Goal: Use online tool/utility: Use online tool/utility

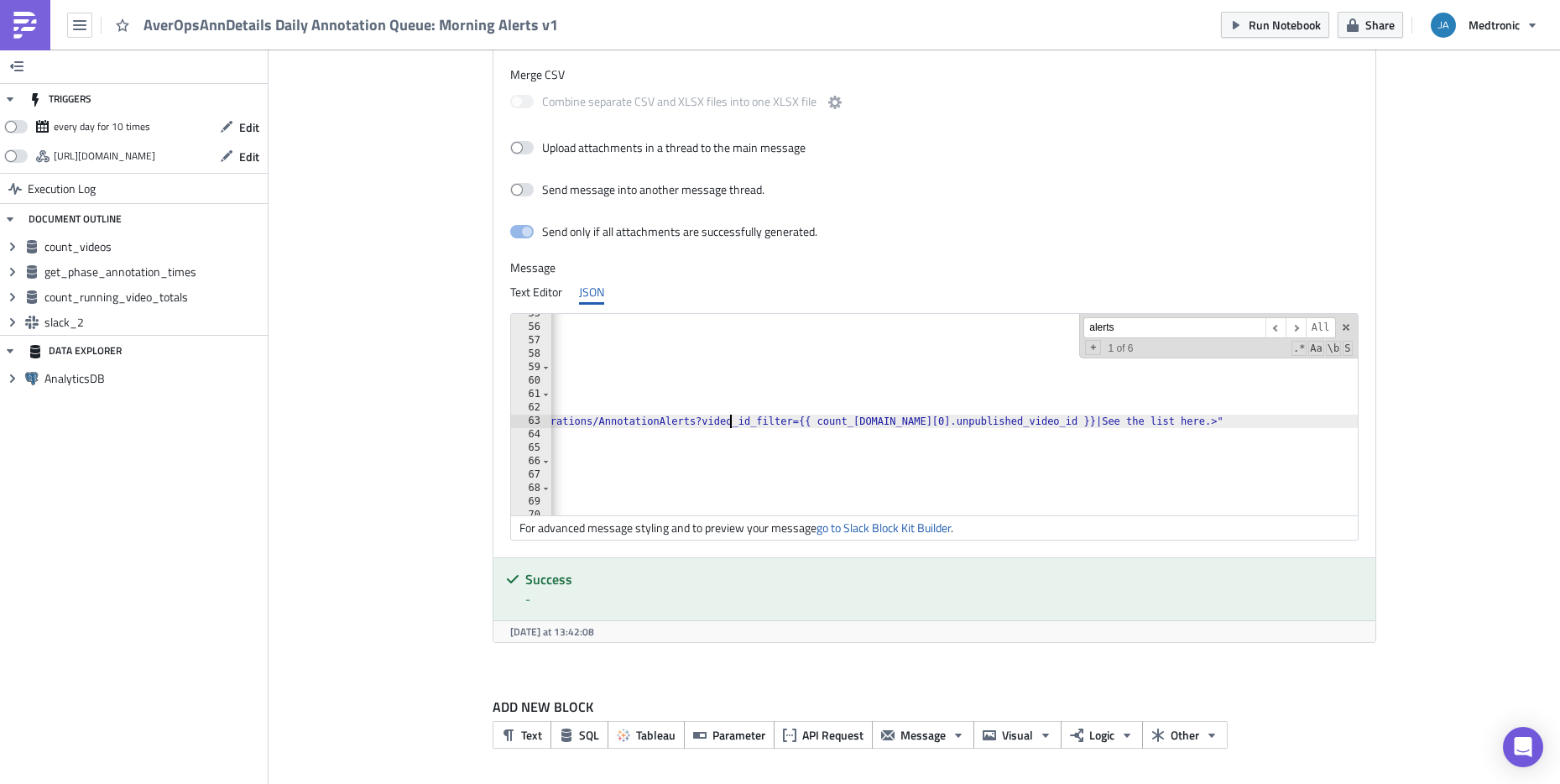
click at [727, 417] on div ""type" : "mrkdwn" , "text" : ":x: *{{ count_[DOMAIN_NAME][0].republish_count_st…" at bounding box center [576, 422] width 5116 height 228
click at [858, 422] on div ""type" : "mrkdwn" , "text" : ":x: *{{ count_[DOMAIN_NAME][0].republish_count_st…" at bounding box center [628, 422] width 5116 height 228
click at [862, 419] on div ""type" : "mrkdwn" , "text" : ":x: *{{ count_[DOMAIN_NAME][0].republish_count_st…" at bounding box center [628, 422] width 5116 height 228
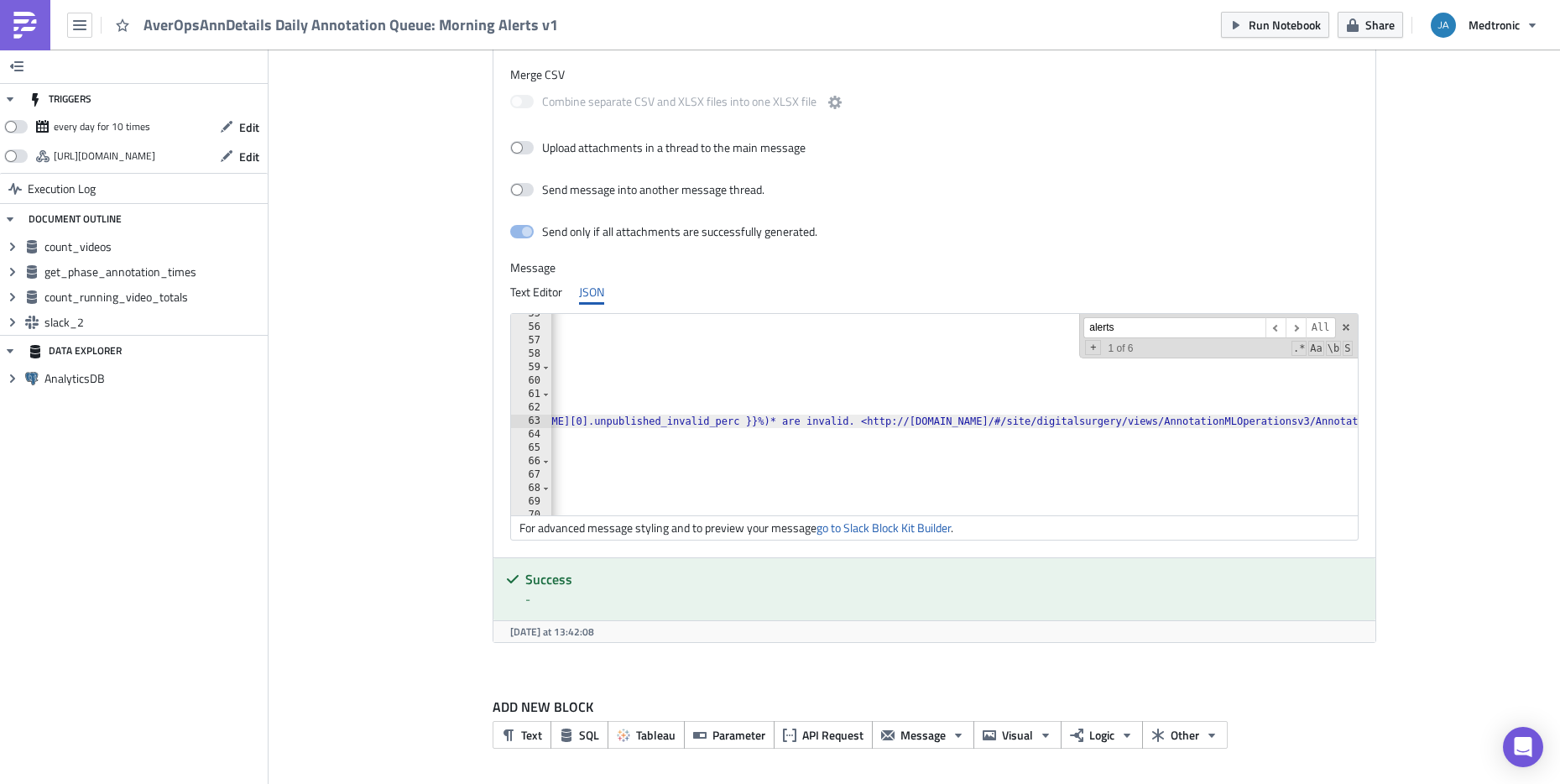
click at [838, 422] on div ""type" : "mrkdwn" , "text" : ":x: *{{ count_[DOMAIN_NAME][0].republish_count_st…" at bounding box center [1257, 422] width 5116 height 228
click at [1136, 333] on input "alerts" at bounding box center [1174, 327] width 182 height 21
click at [1290, 333] on span "​" at bounding box center [1295, 327] width 20 height 21
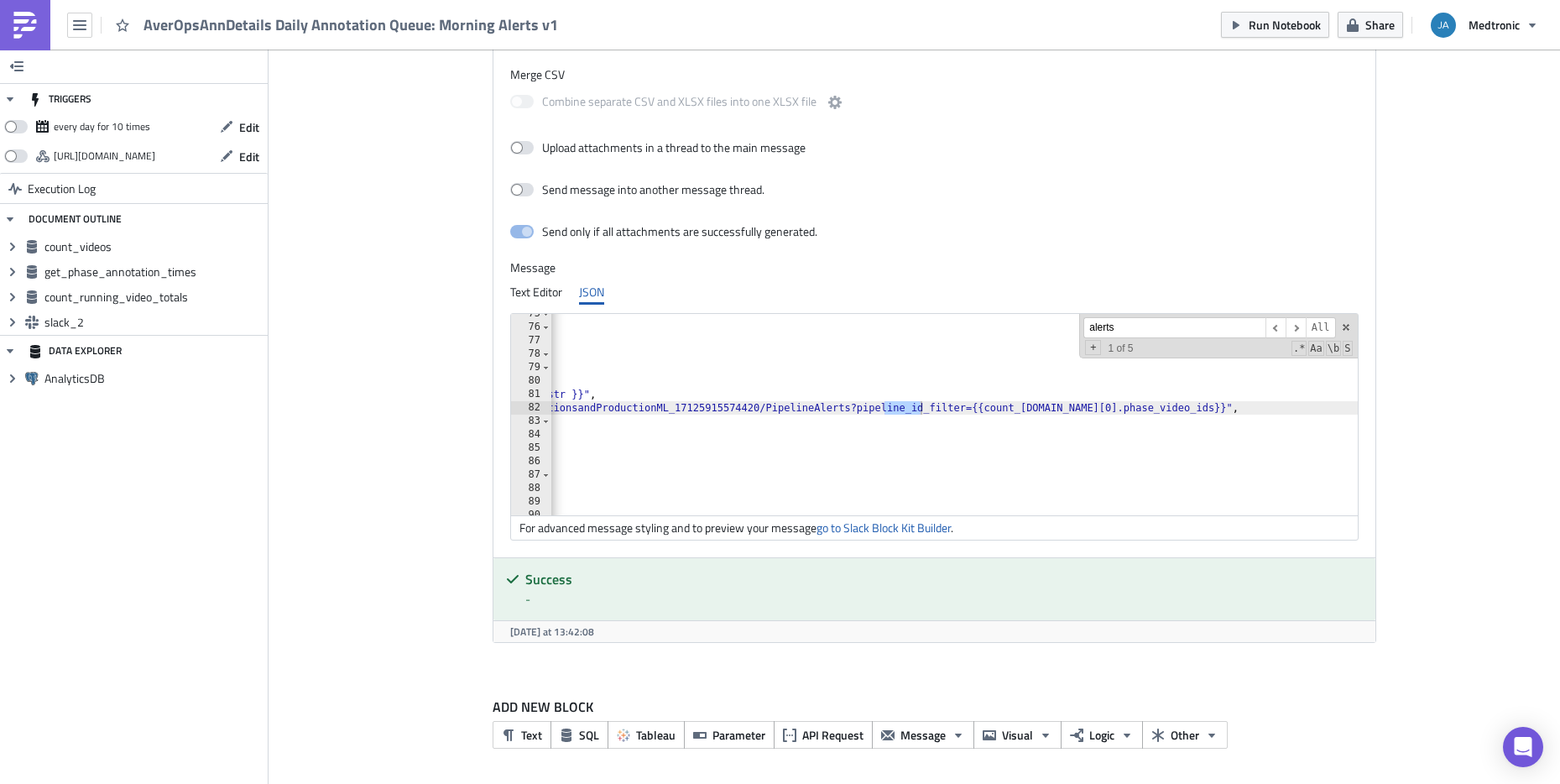
scroll to position [0, 124]
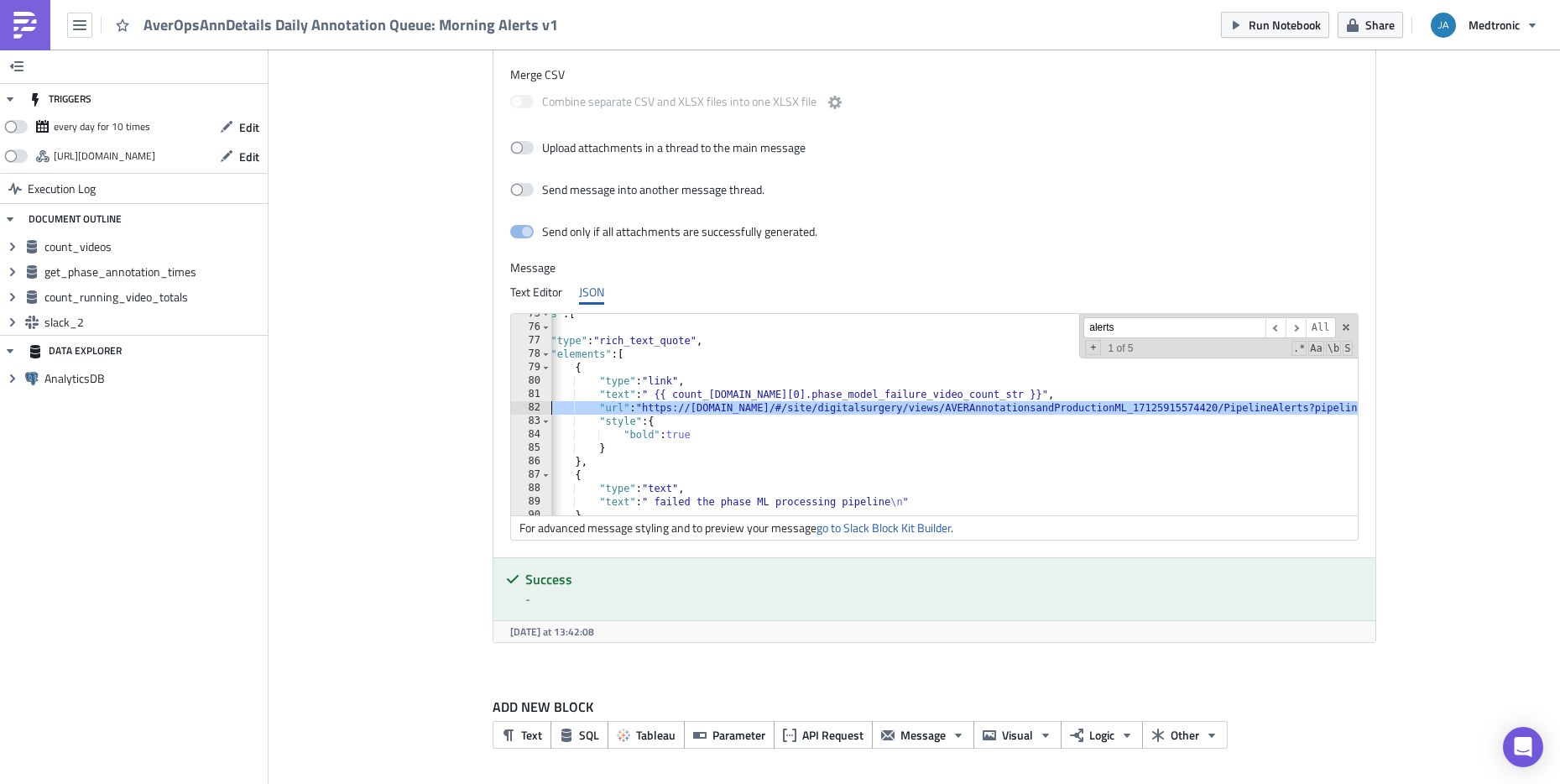
scroll to position [0, 0]
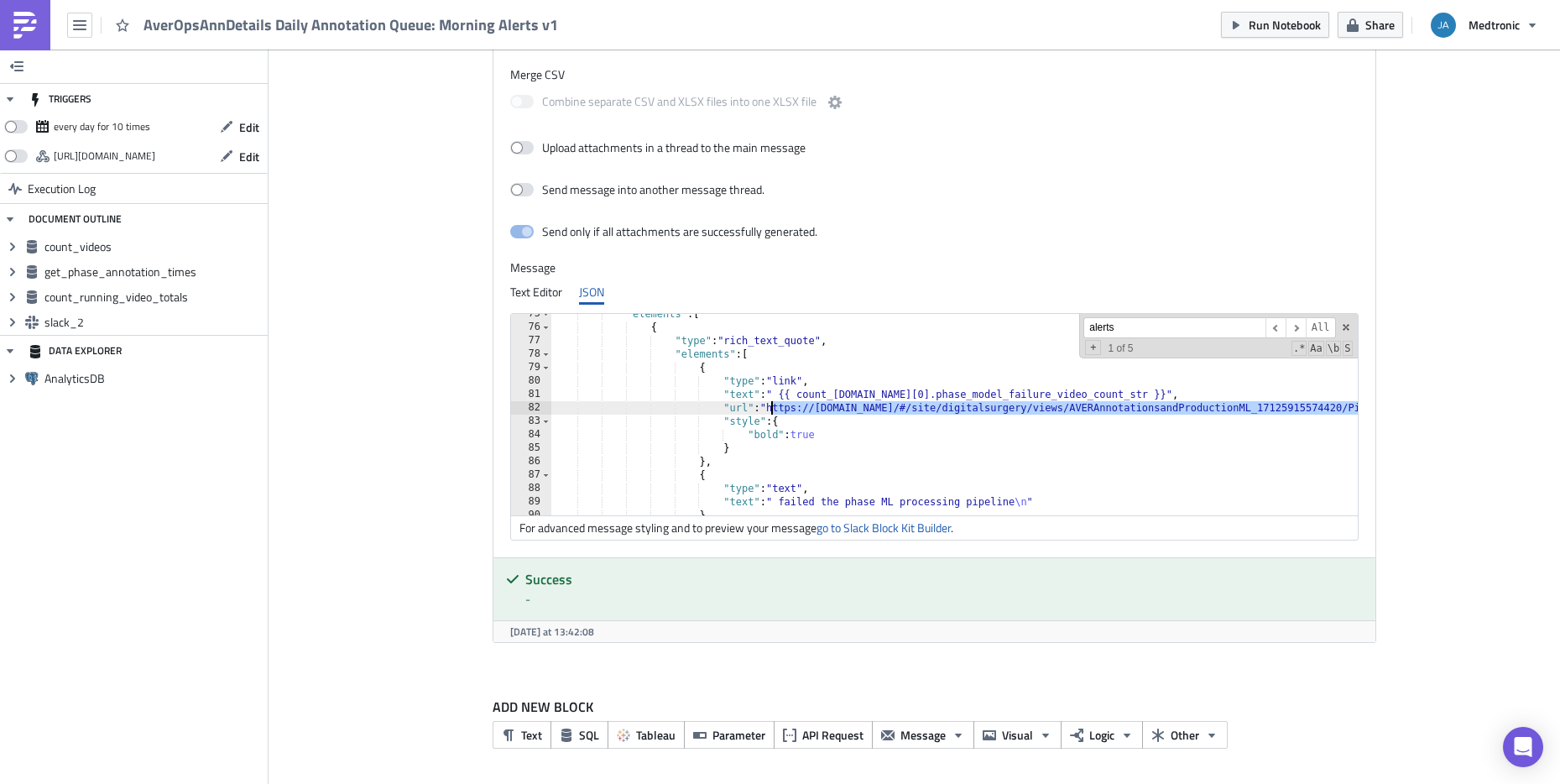
drag, startPoint x: 1037, startPoint y: 405, endPoint x: 767, endPoint y: 408, distance: 270.0
paste textarea "://[DOMAIN_NAME][URL]"
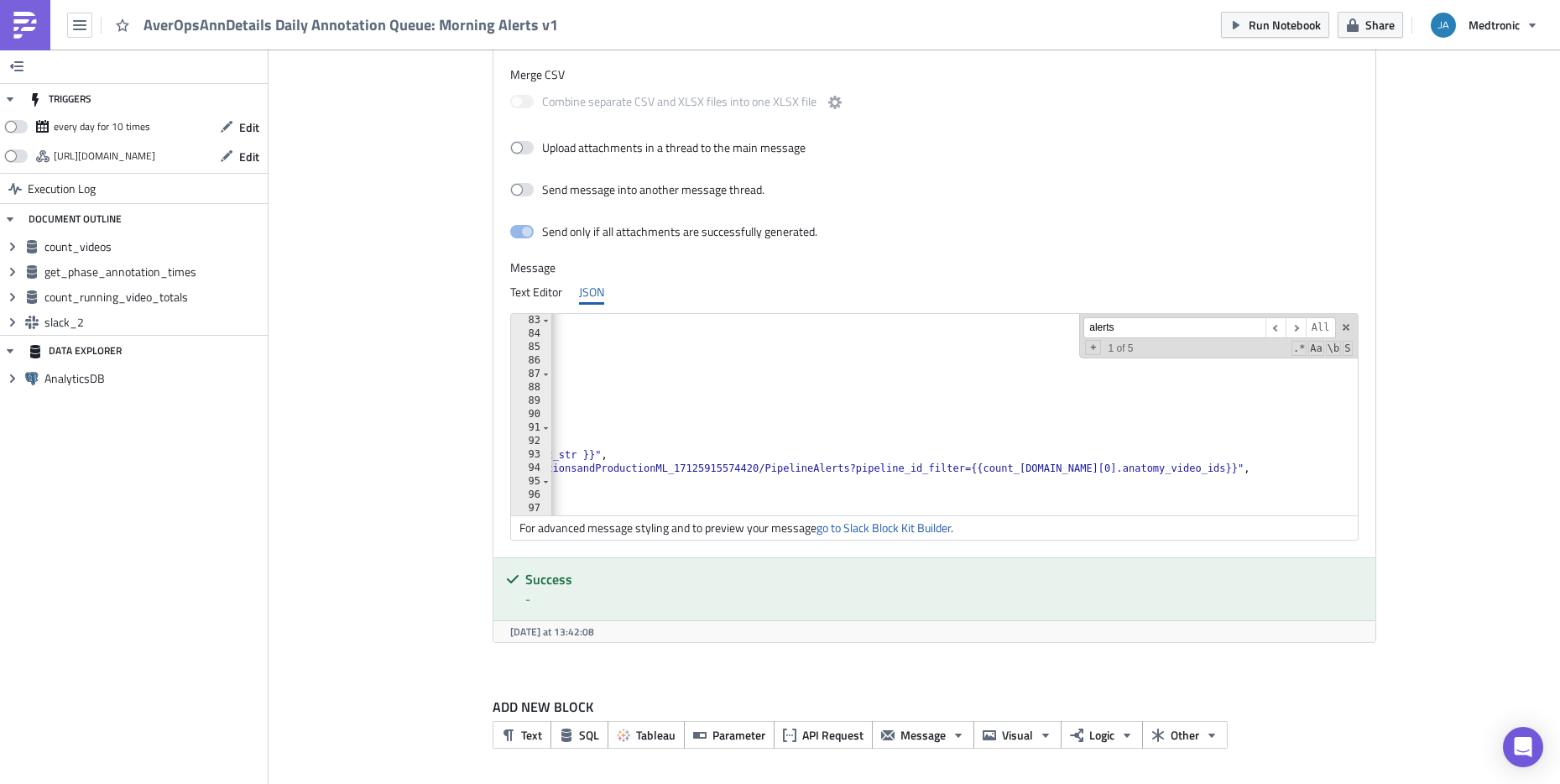
scroll to position [0, 594]
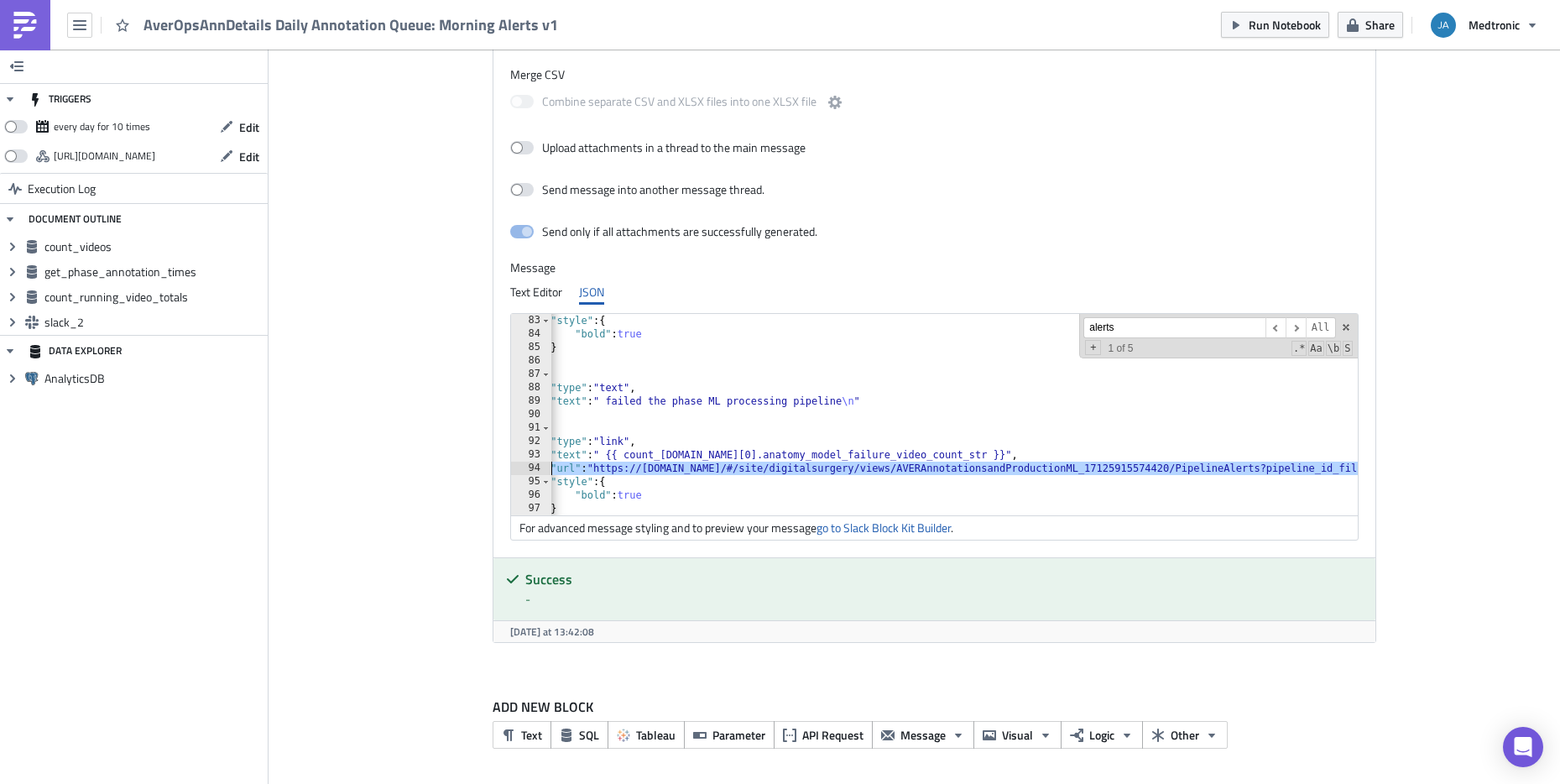
scroll to position [0, 173]
paste textarea "://[DOMAIN_NAME][URL]"
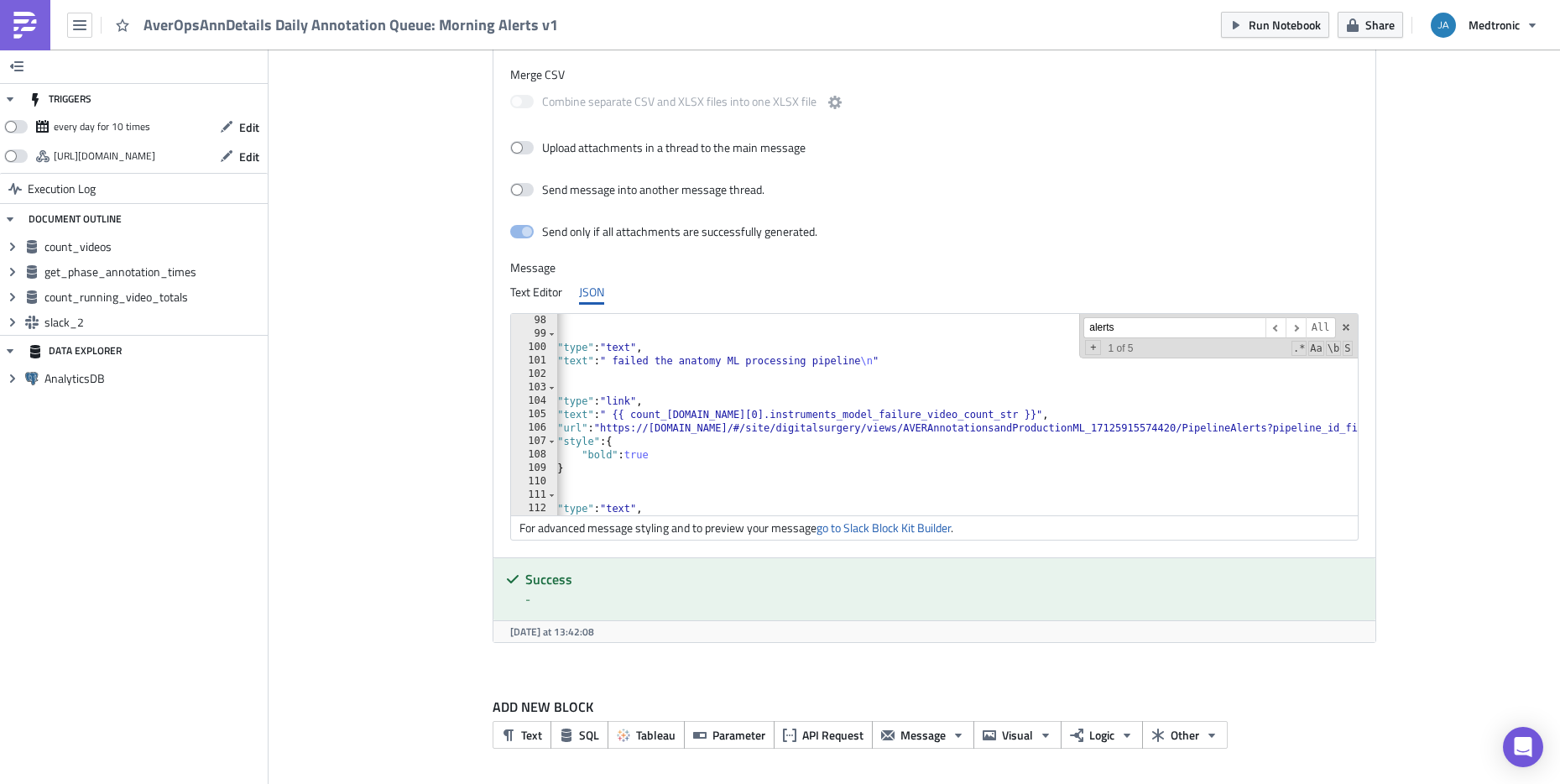
scroll to position [1302, 0]
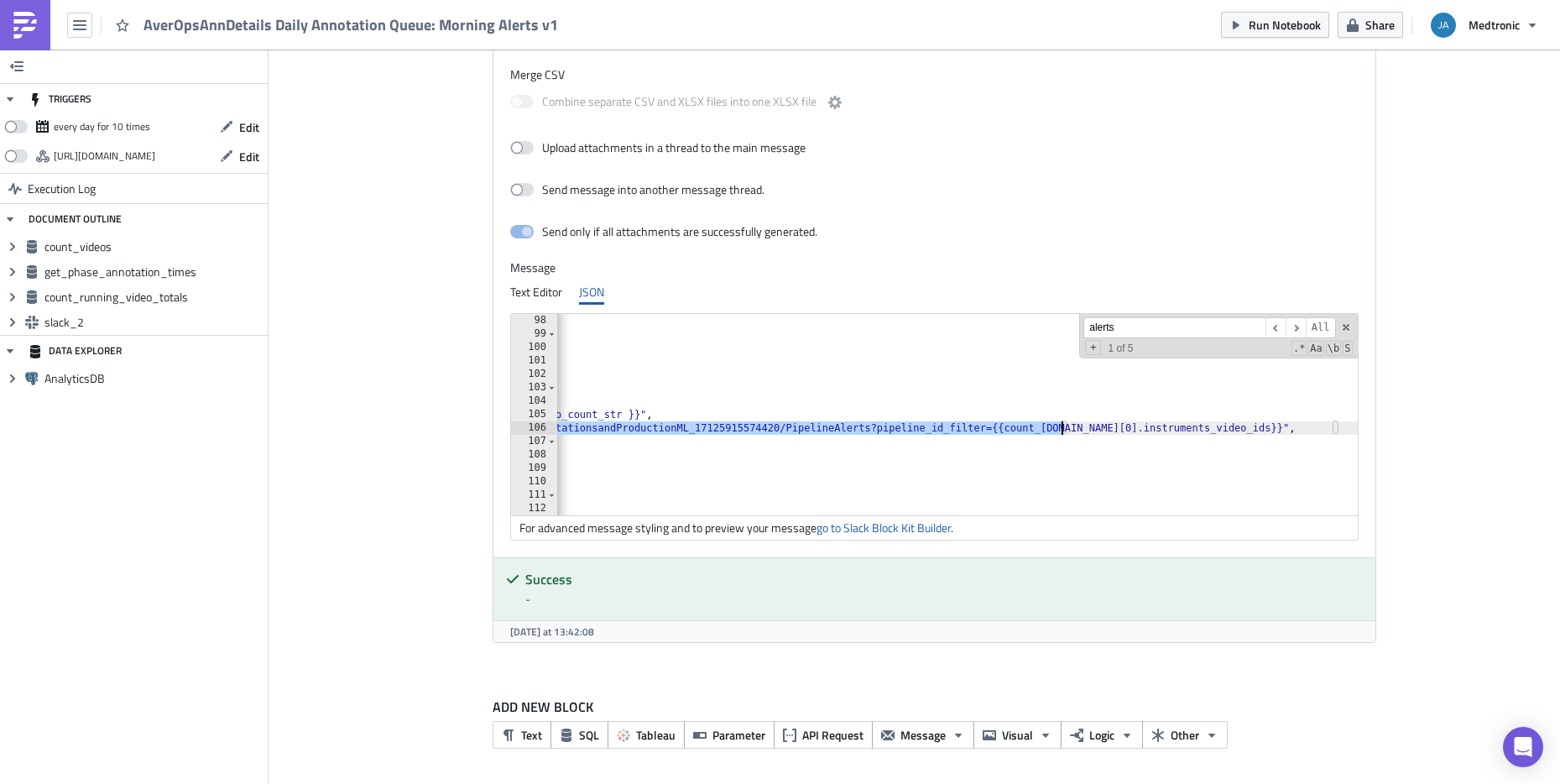
paste textarea "://[DOMAIN_NAME][URL]"
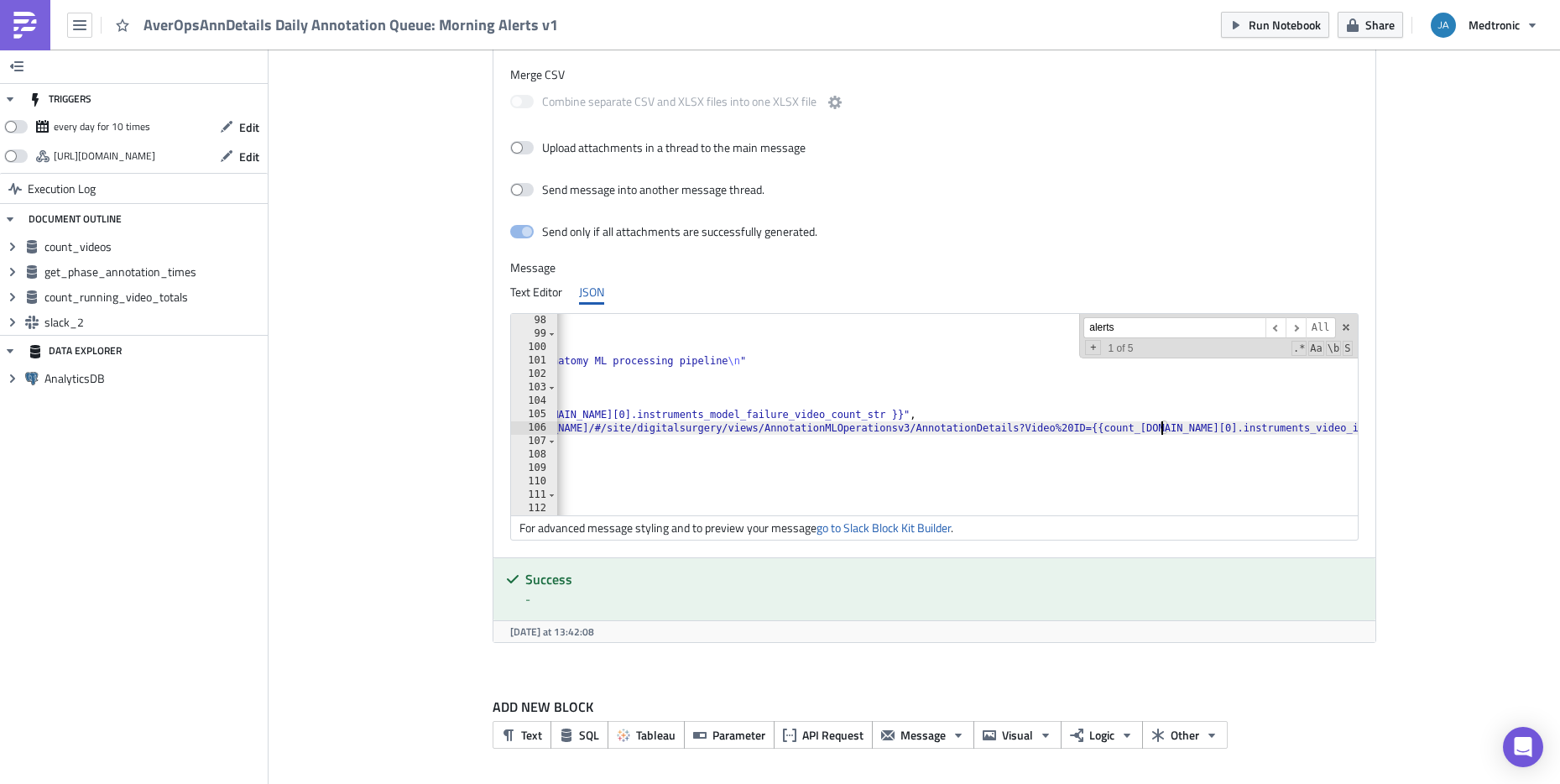
scroll to position [0, 0]
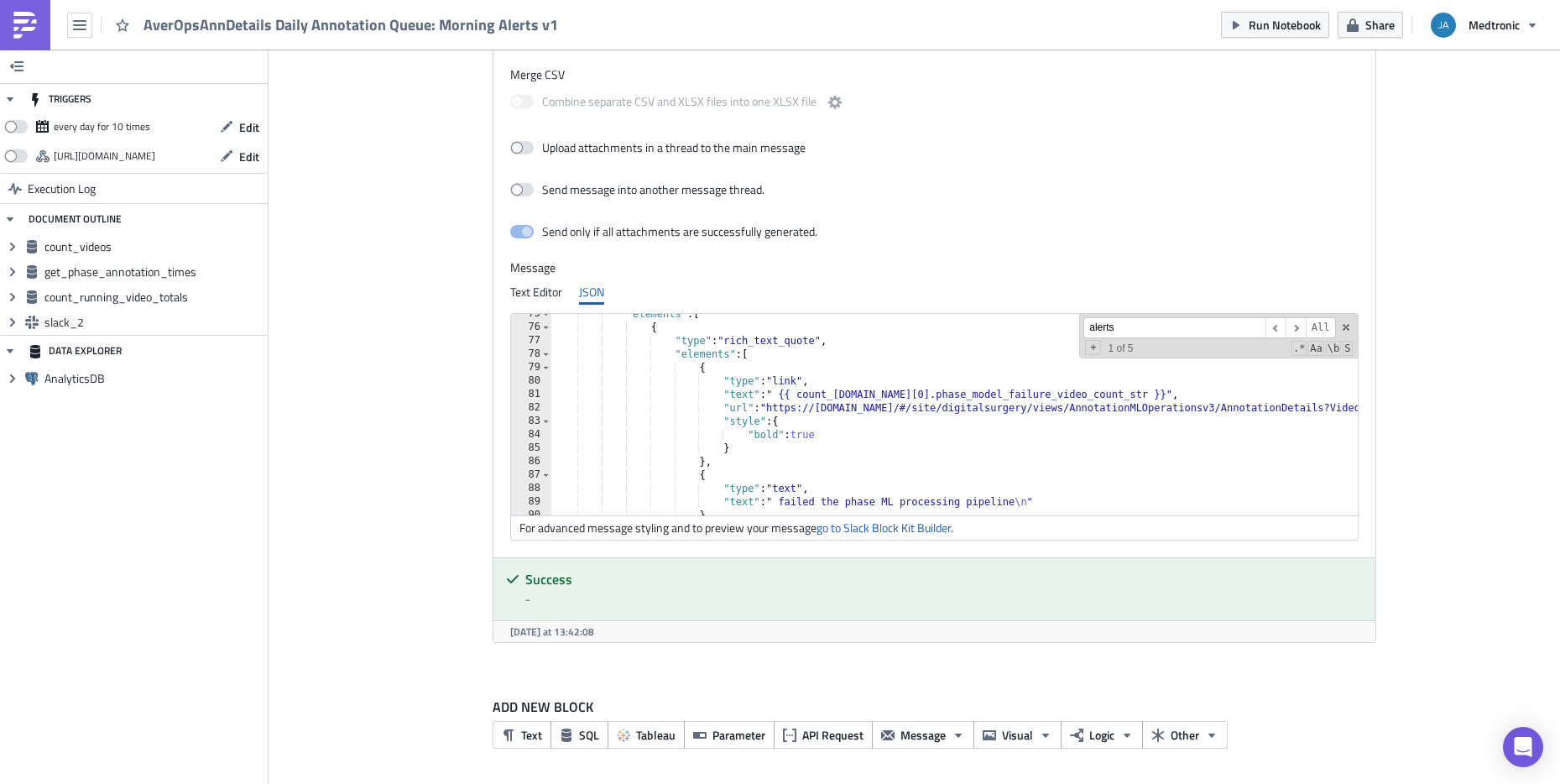
scroll to position [1101, 0]
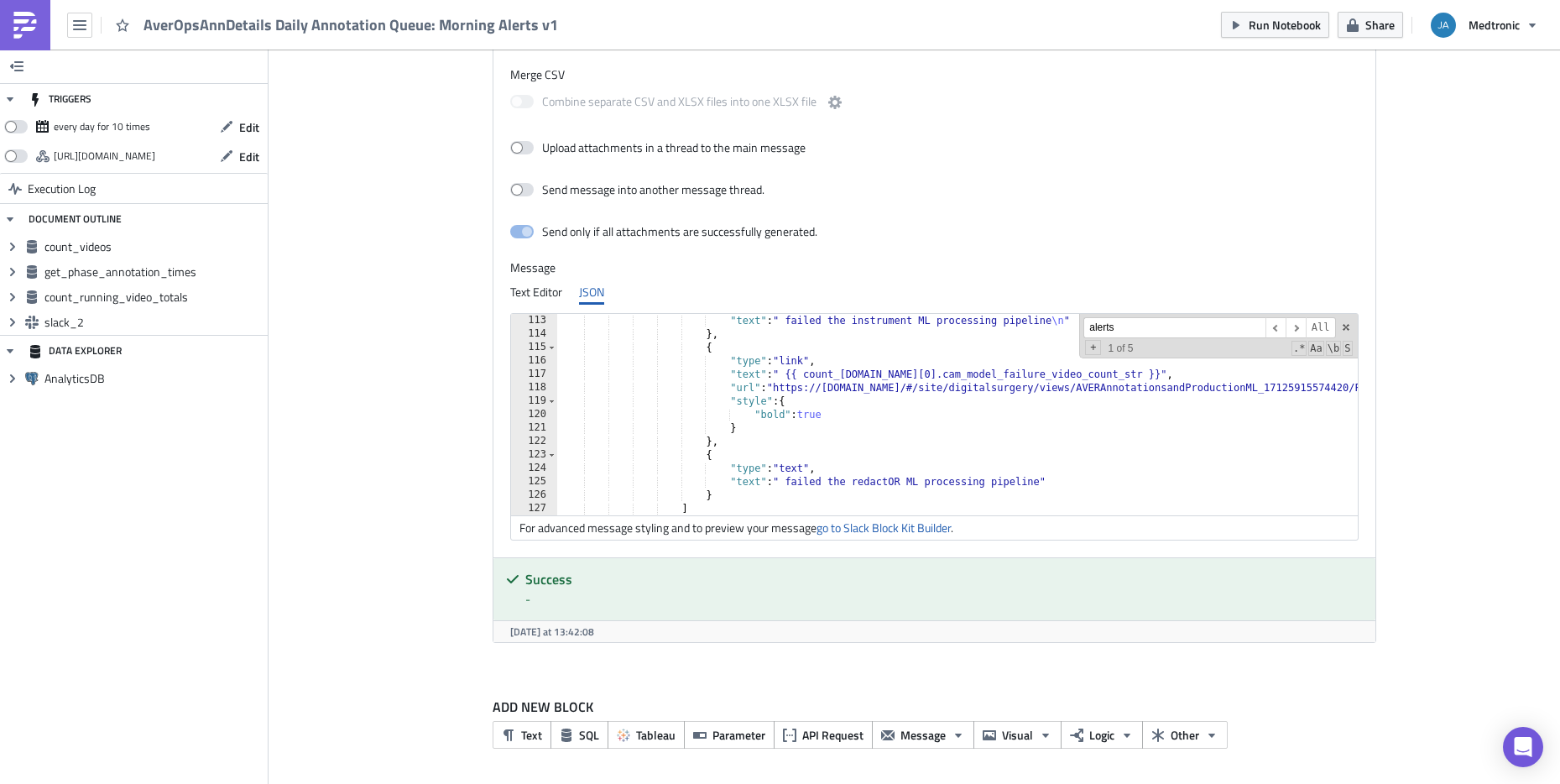
scroll to position [1403, 0]
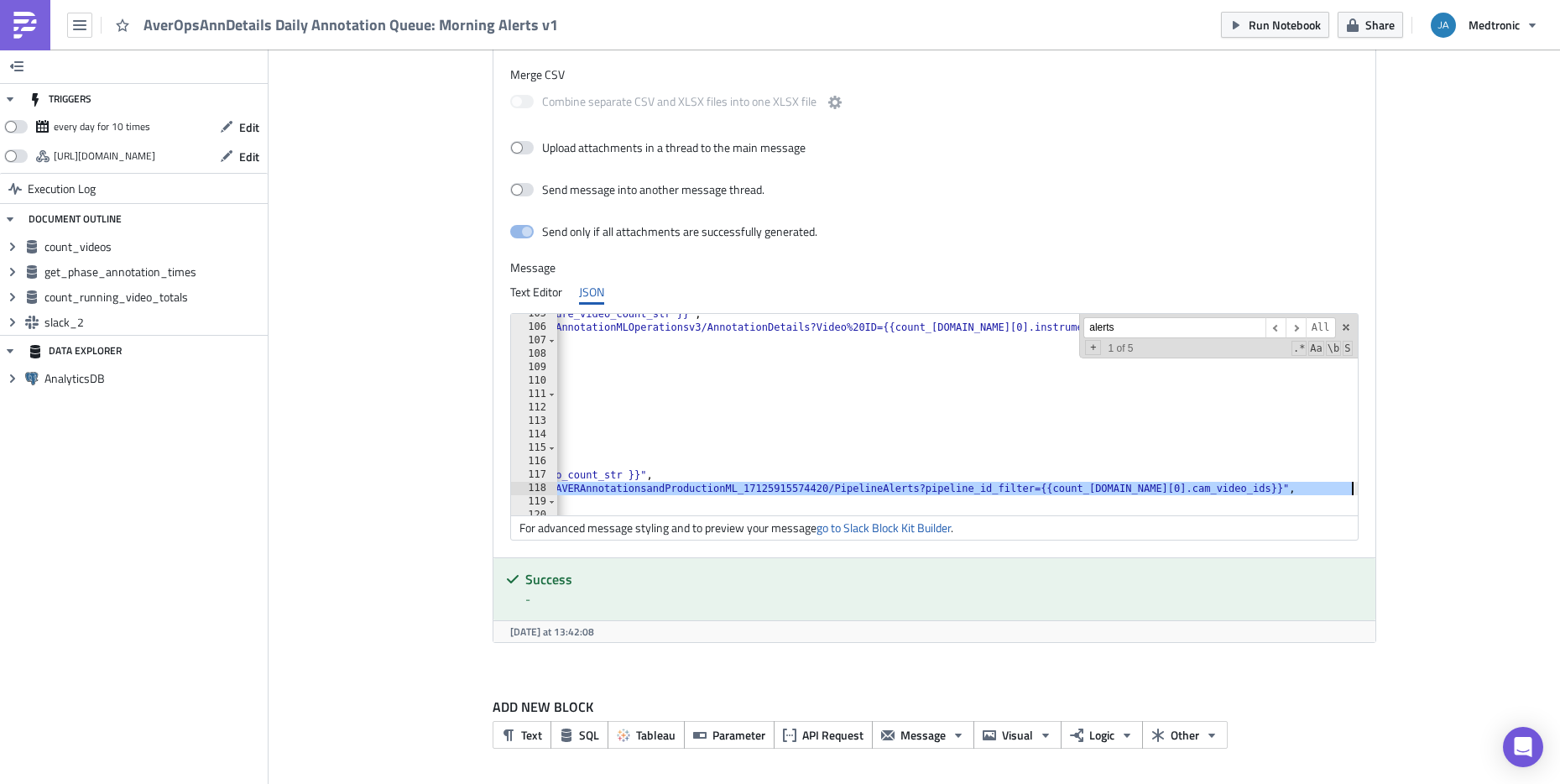
scroll to position [0, 521]
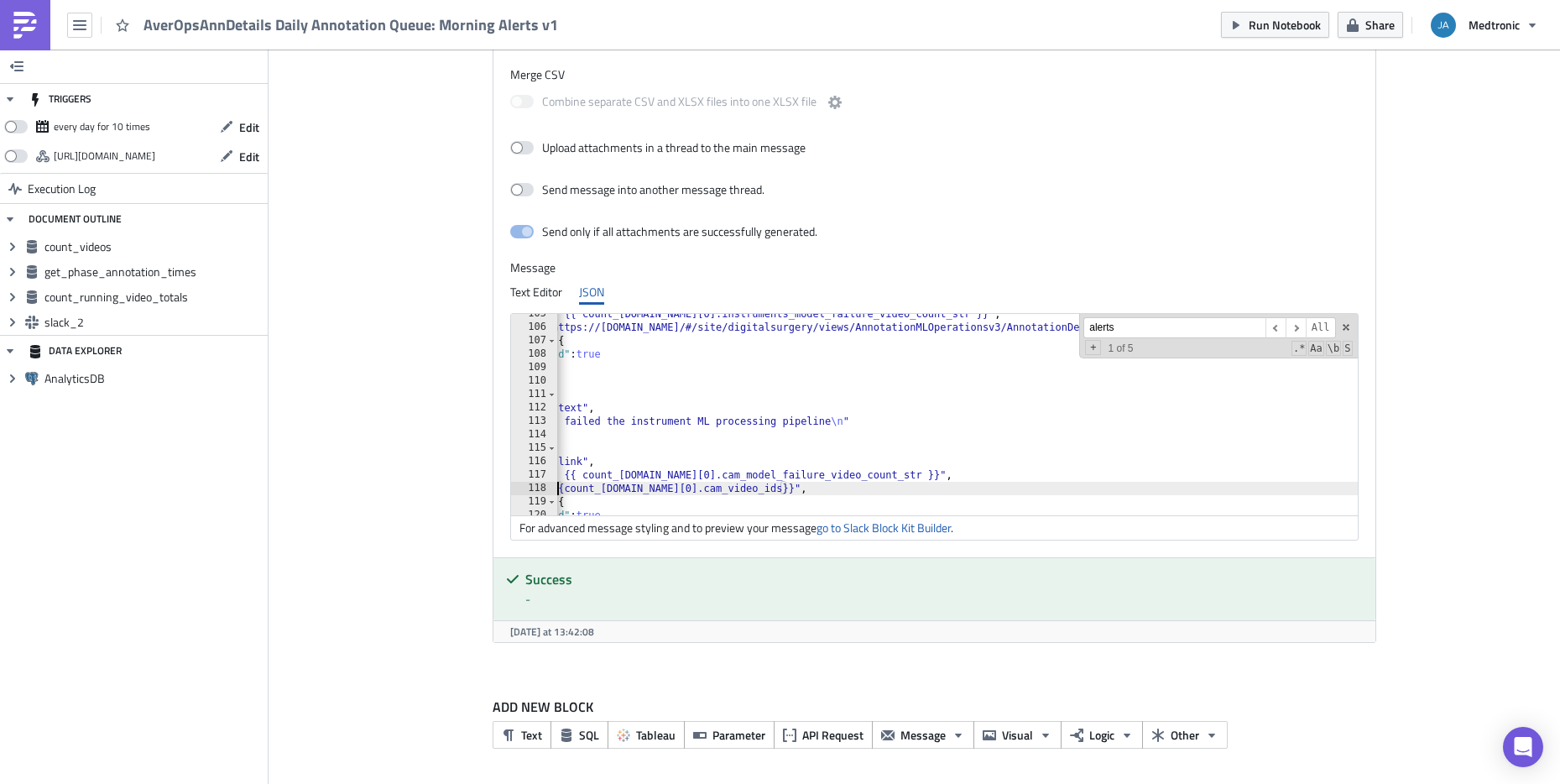
paste textarea "[URL][DOMAIN_NAME]"
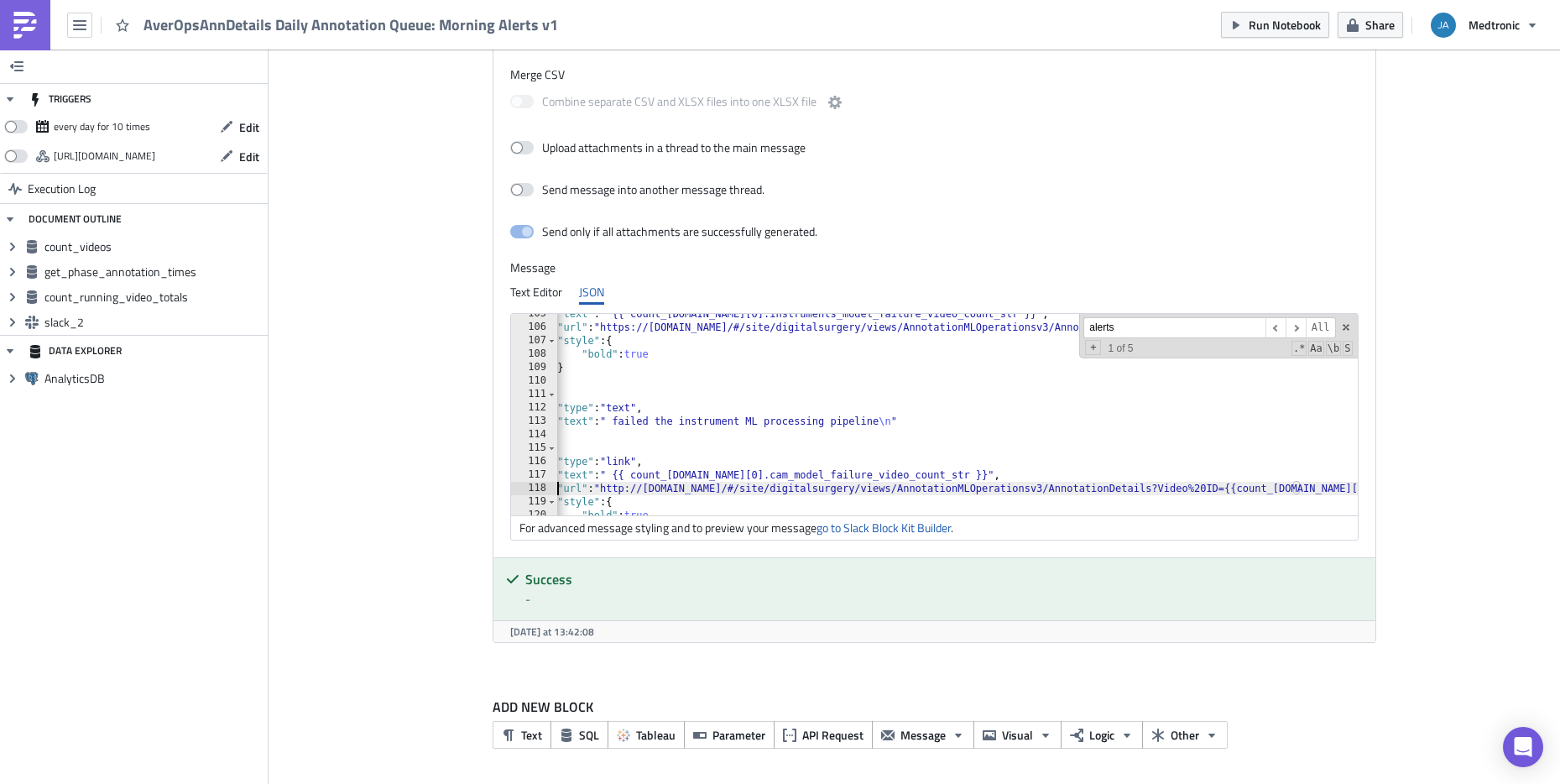
scroll to position [0, 173]
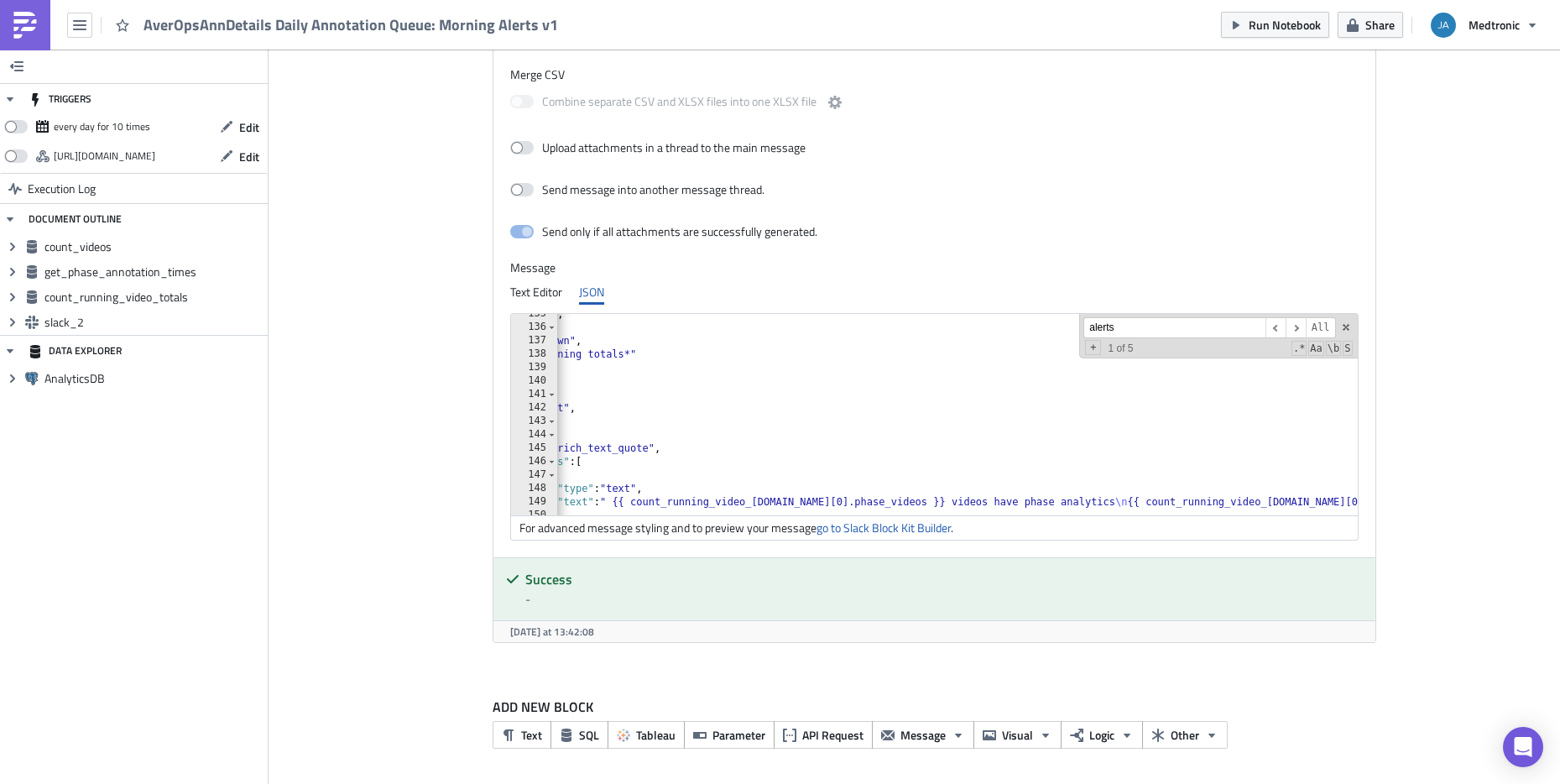
scroll to position [1906, 0]
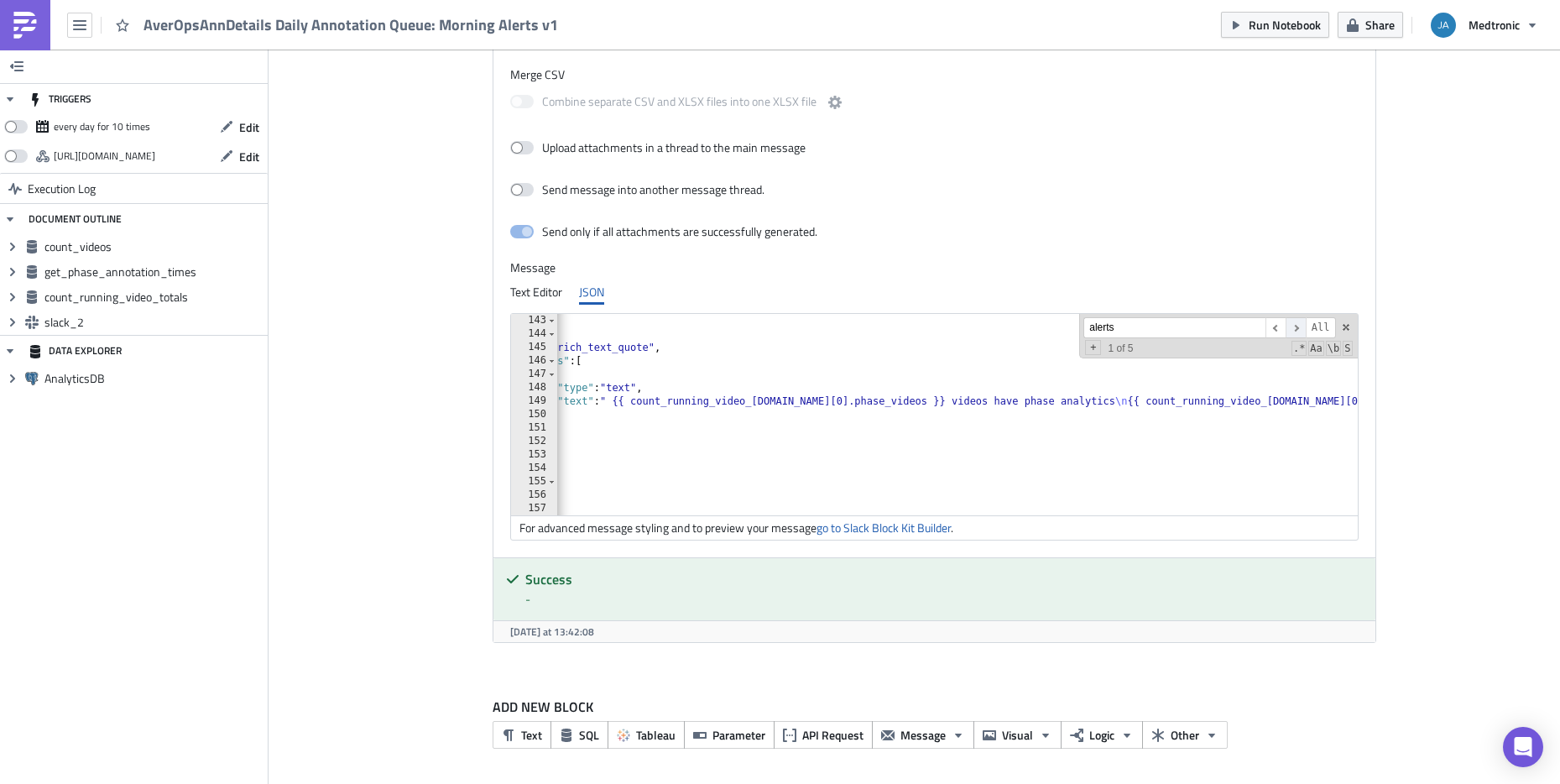
click at [1297, 326] on span "​" at bounding box center [1295, 327] width 20 height 21
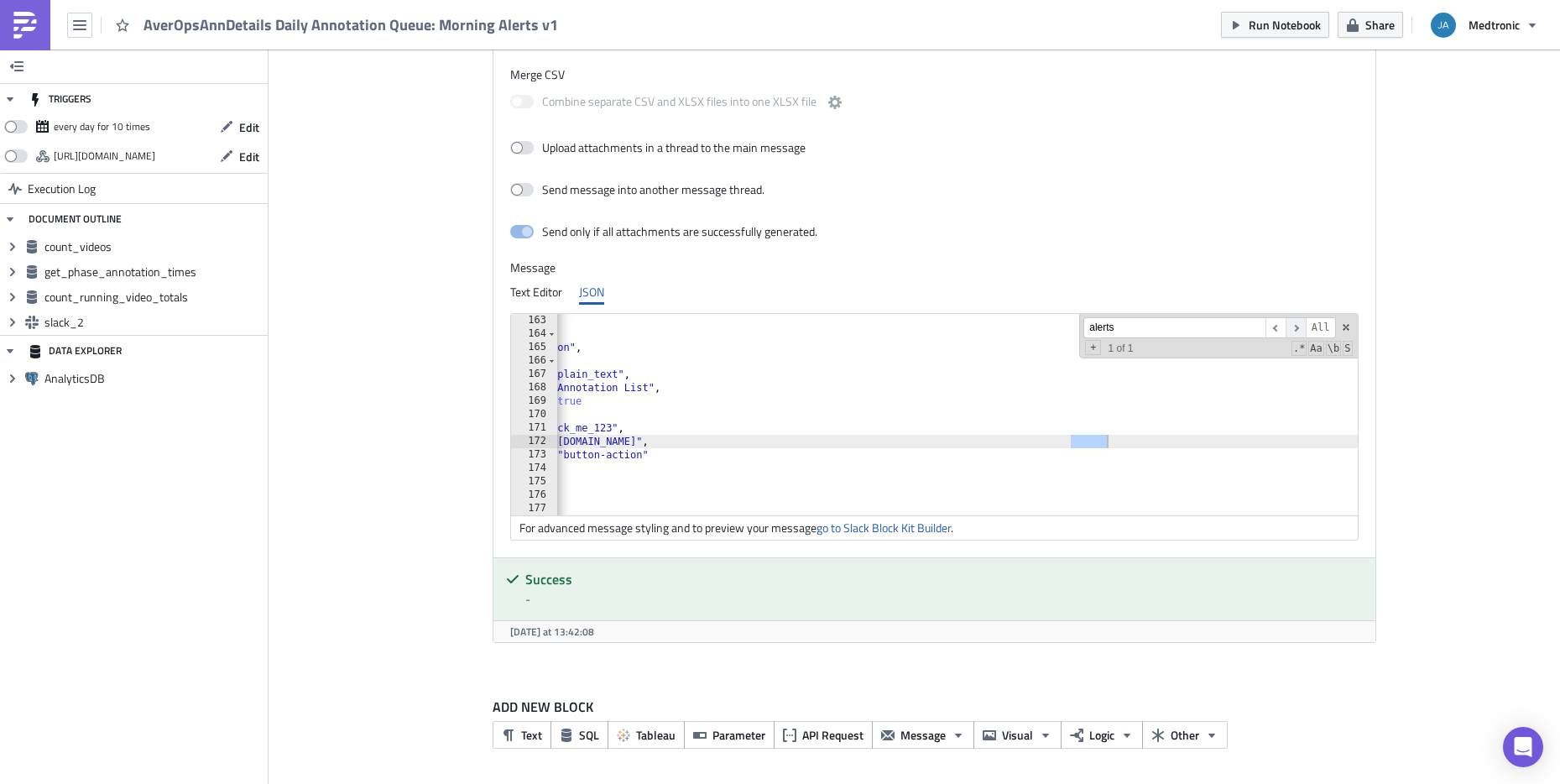
scroll to position [2175, 0]
click at [1297, 326] on span "​" at bounding box center [1295, 327] width 20 height 21
click at [1290, 326] on span "​" at bounding box center [1295, 327] width 20 height 21
click at [1286, 328] on span "​" at bounding box center [1295, 327] width 20 height 21
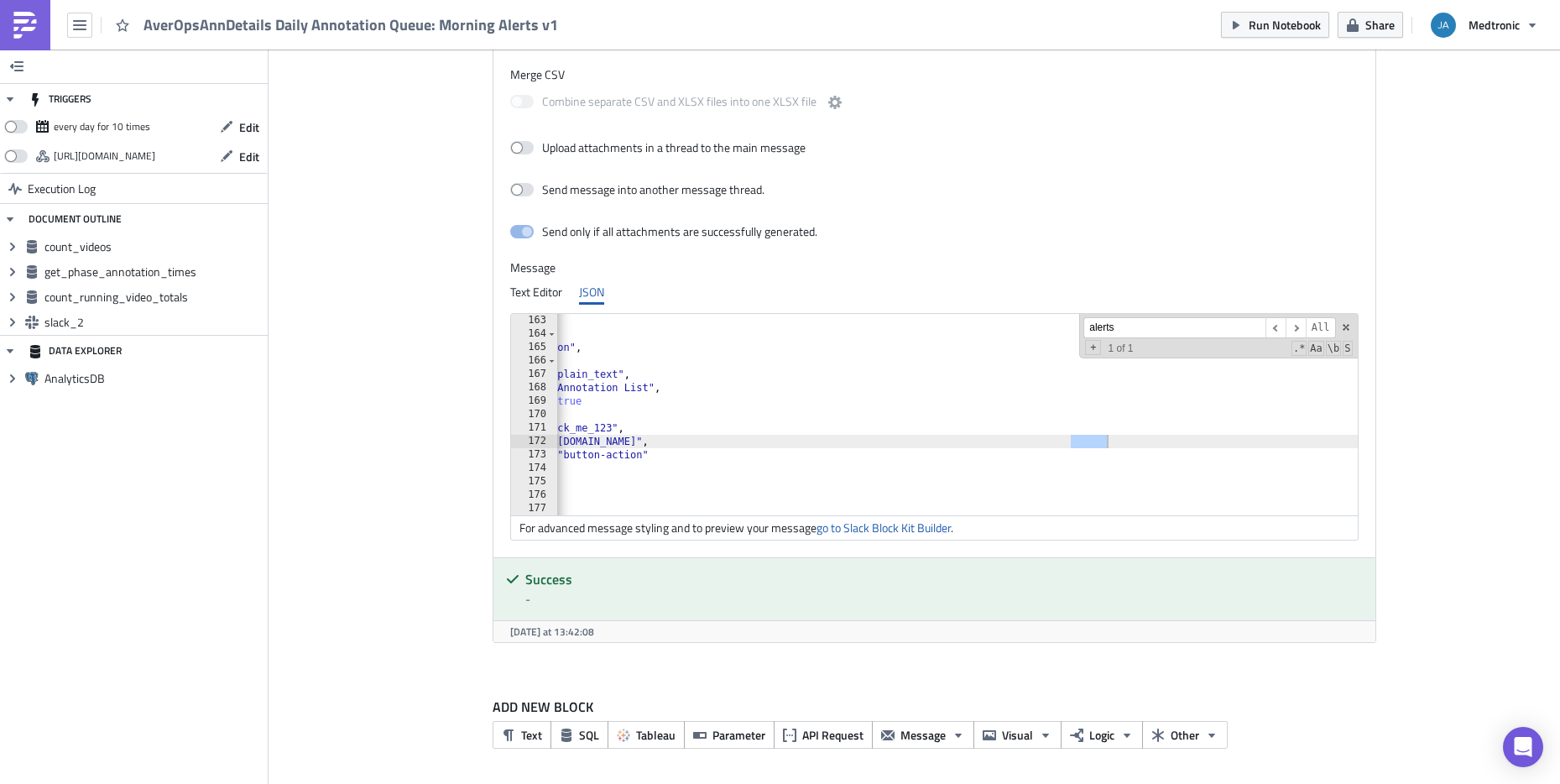
type textarea ""url": "[URL][DOMAIN_NAME]","
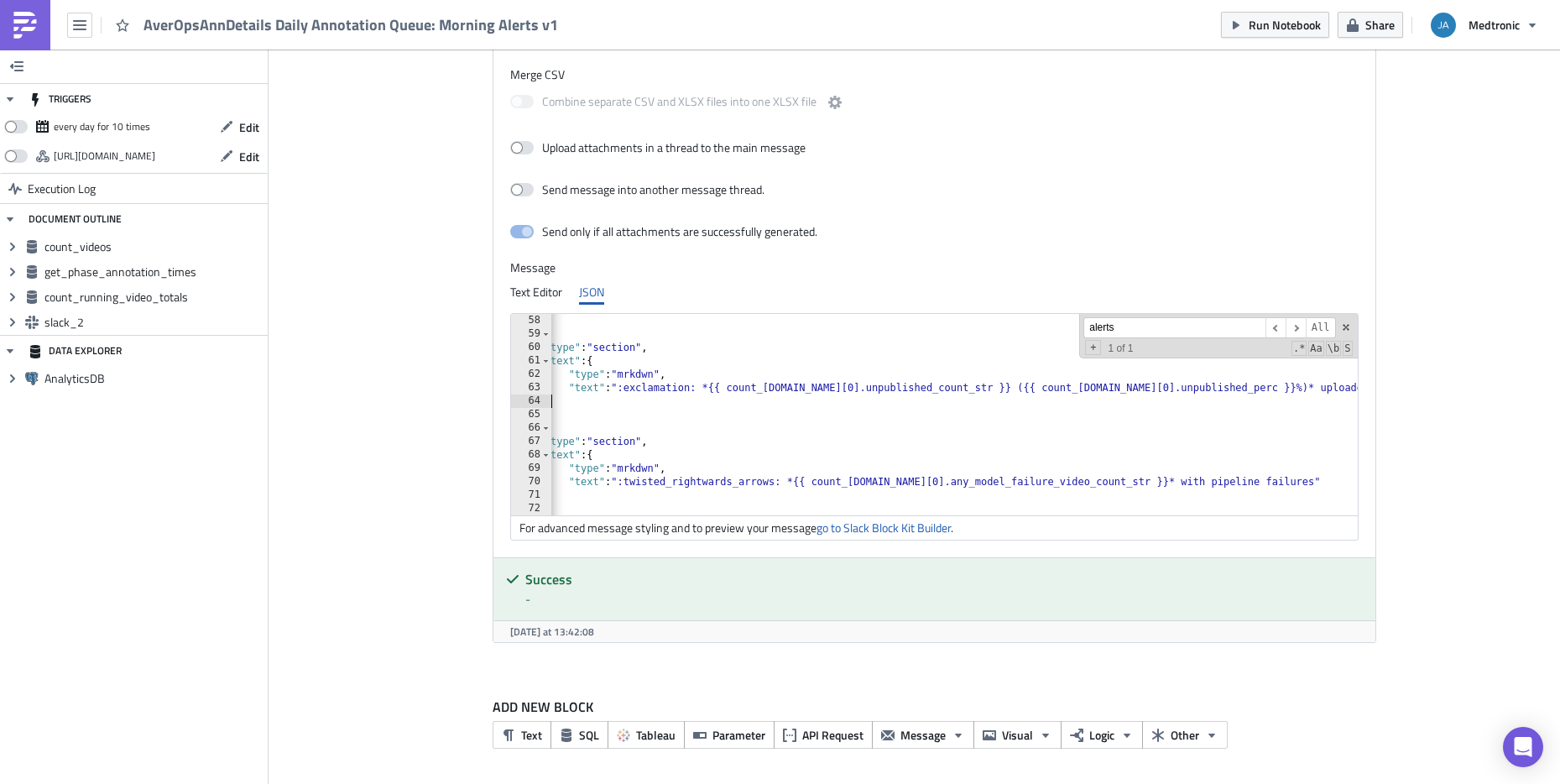
scroll to position [0, 82]
drag, startPoint x: 1006, startPoint y: 385, endPoint x: 1151, endPoint y: 392, distance: 145.2
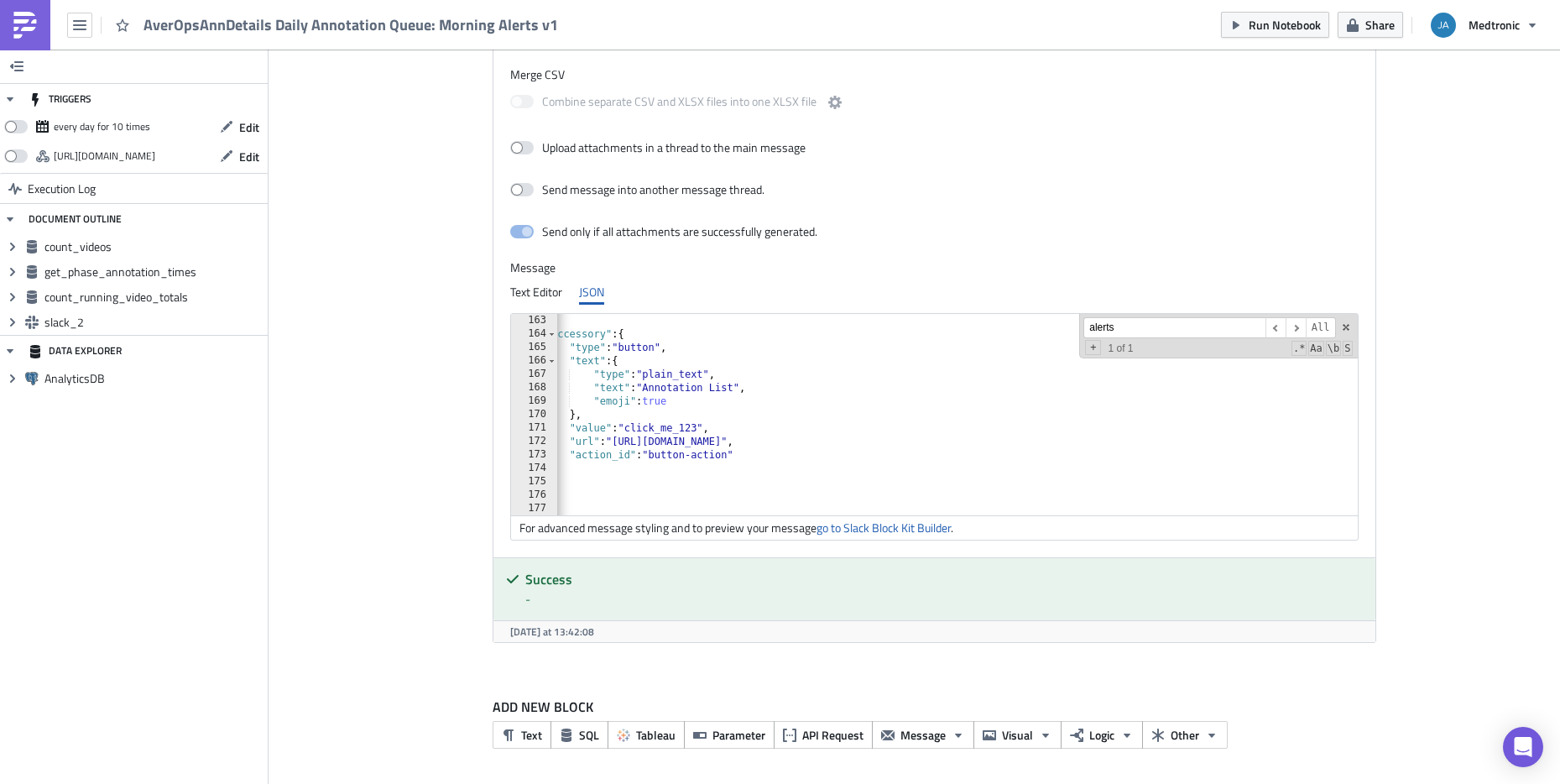
scroll to position [0, 0]
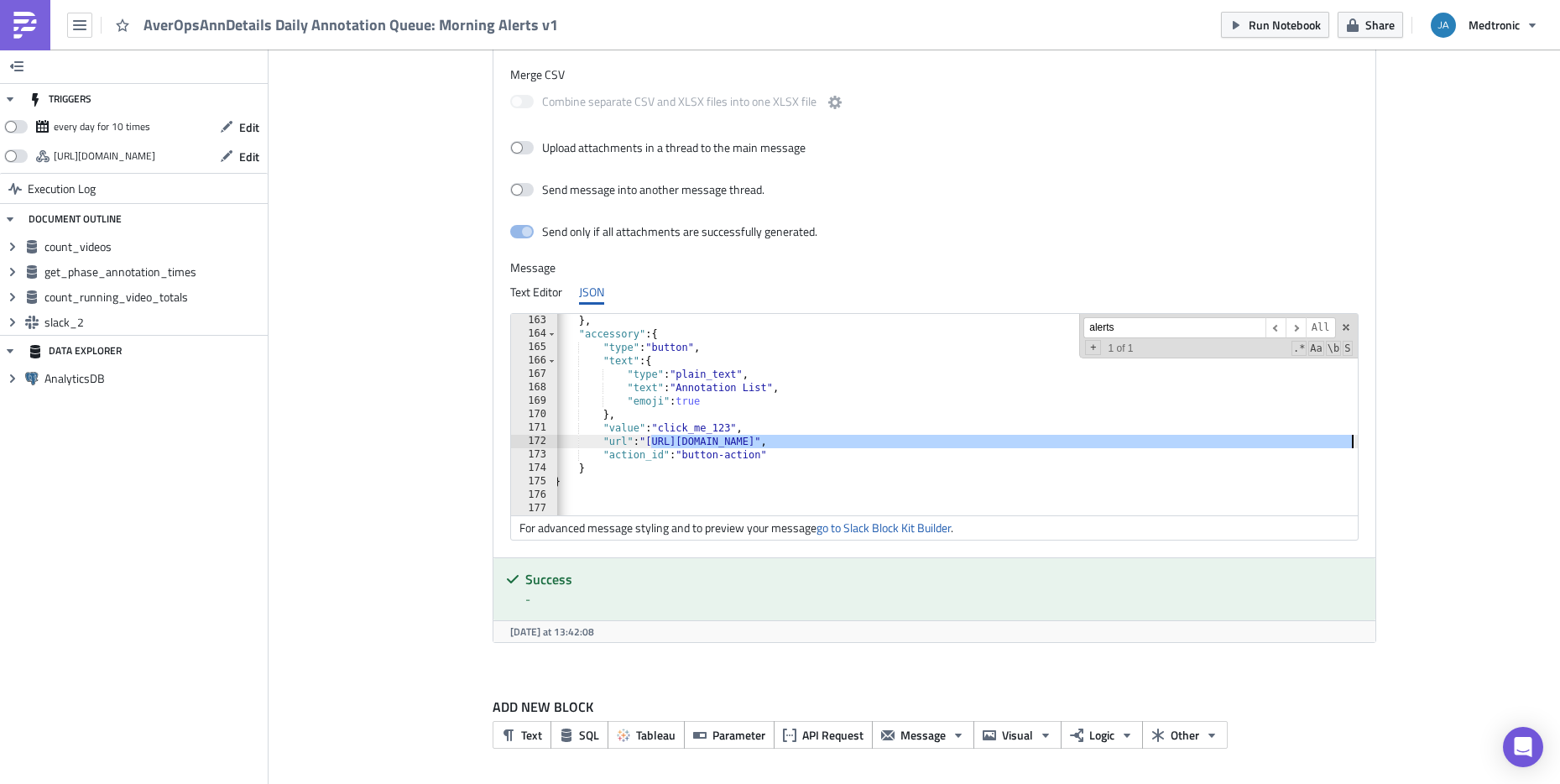
scroll to position [0, 55]
paste textarea "#/site/digitalsurgery/views/AnnotationMLOperationsv3/AnnotationDetails?Video%20…"
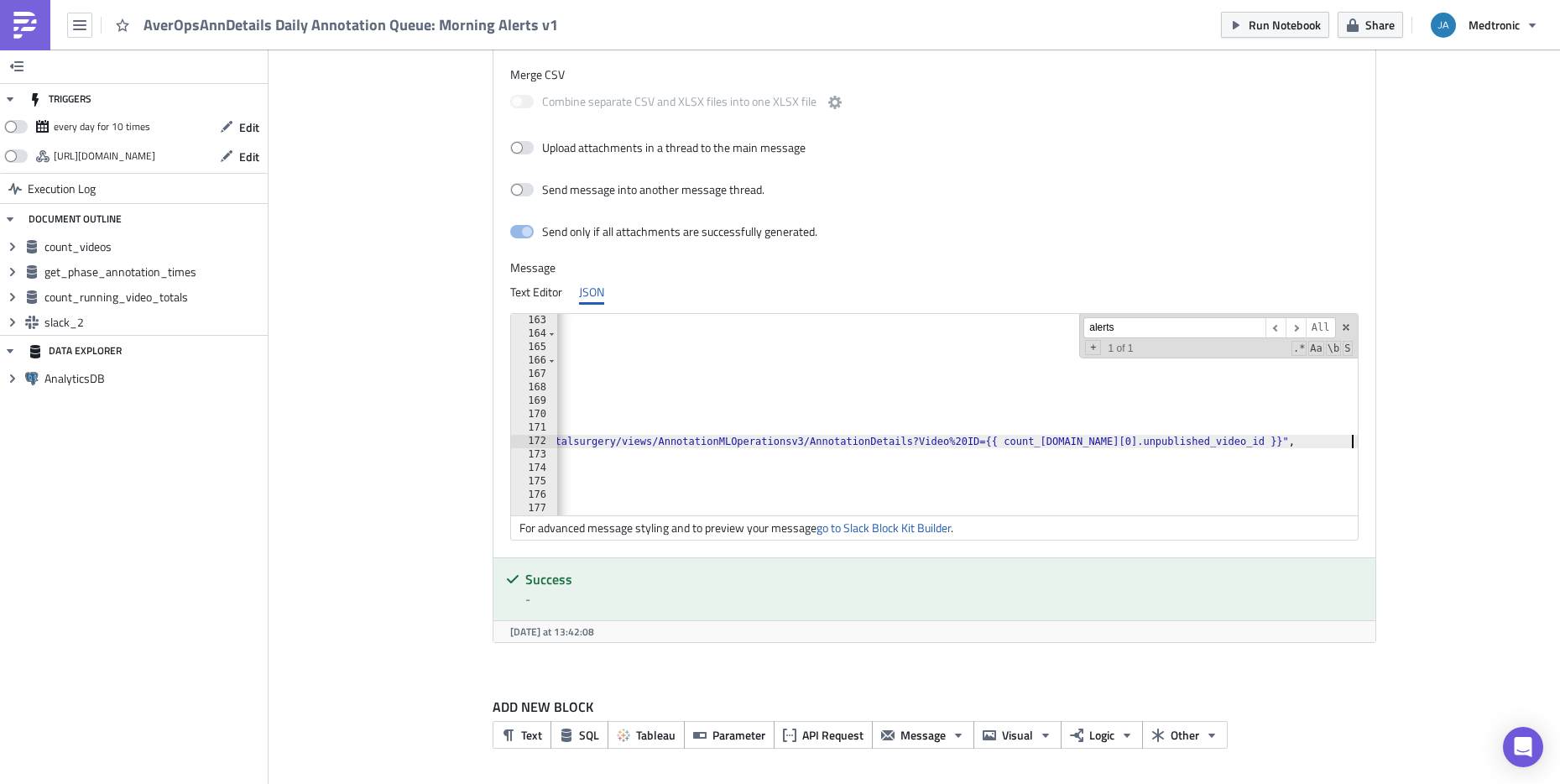
scroll to position [0, 0]
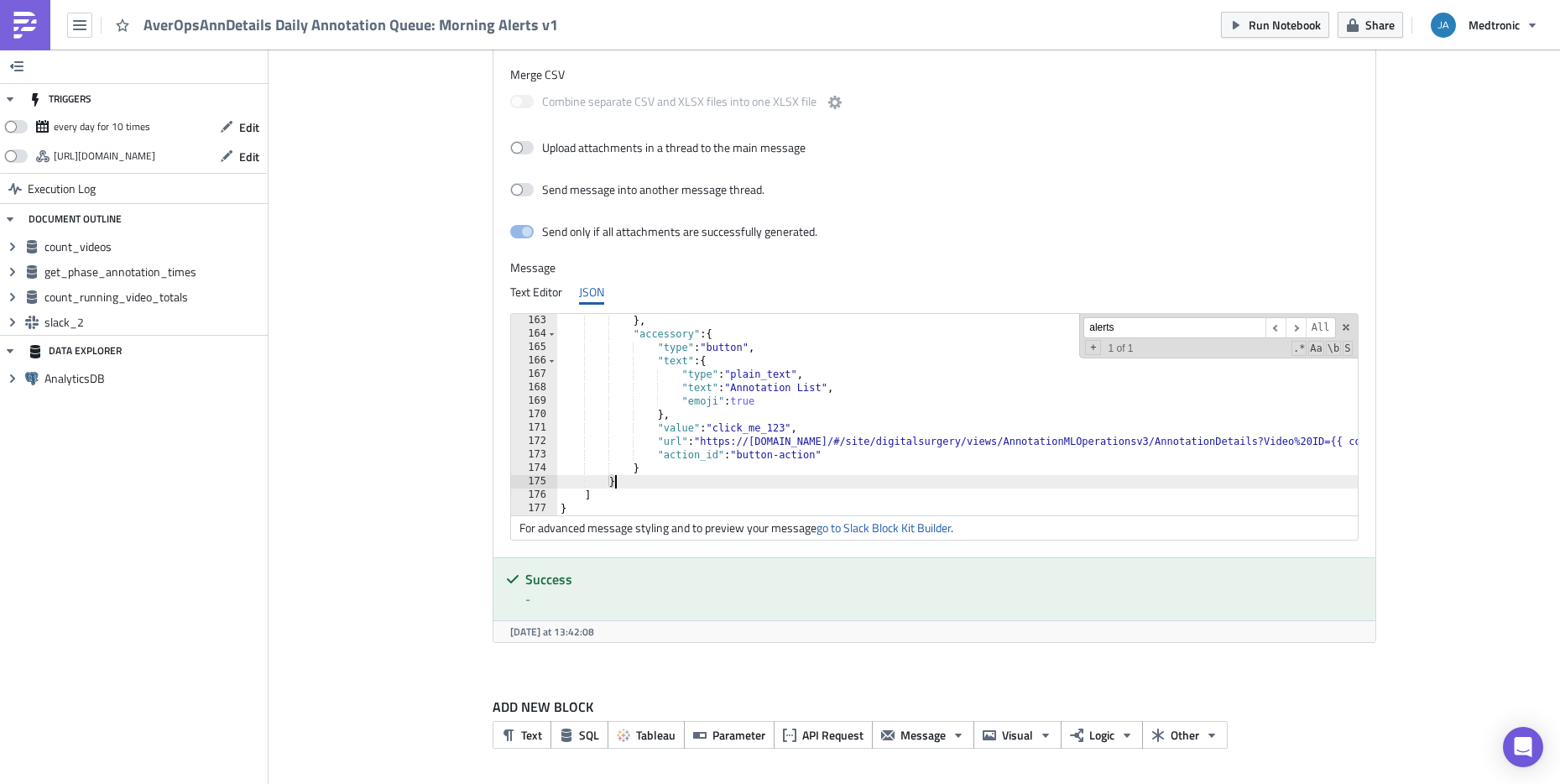
click at [1341, 329] on span at bounding box center [1346, 327] width 12 height 12
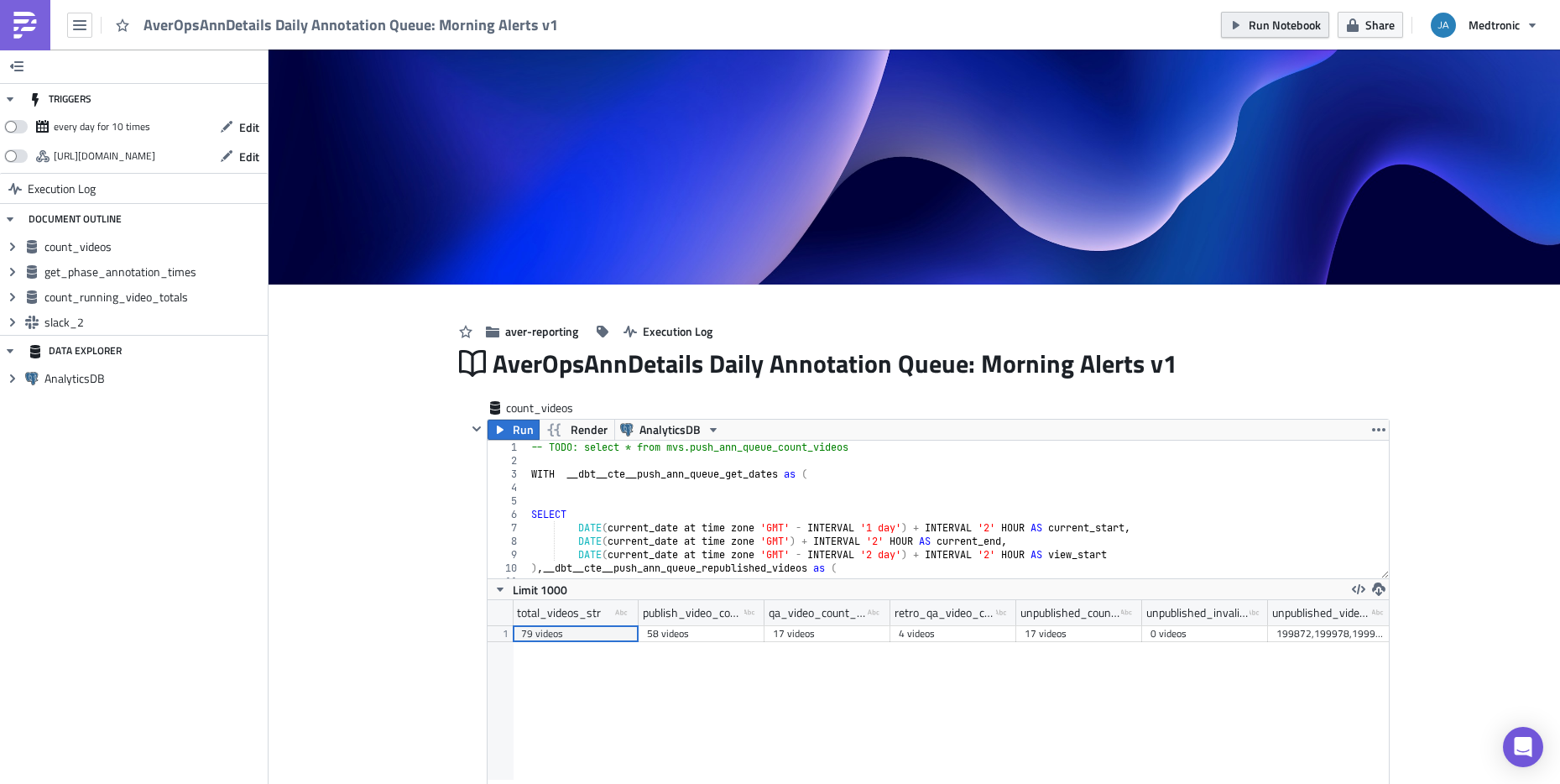
click at [1262, 24] on span "Run Notebook" at bounding box center [1285, 25] width 72 height 18
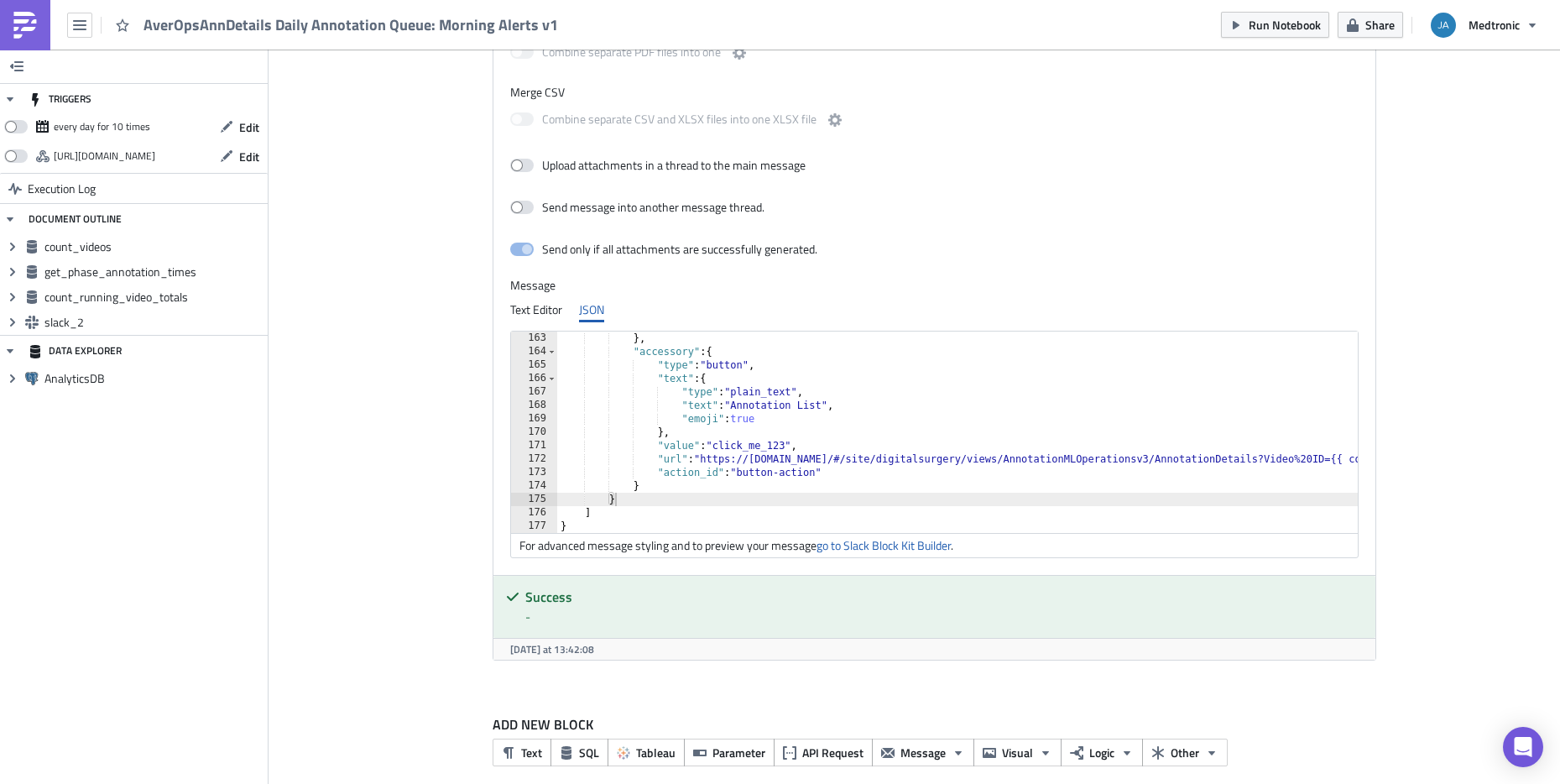
scroll to position [2129, 0]
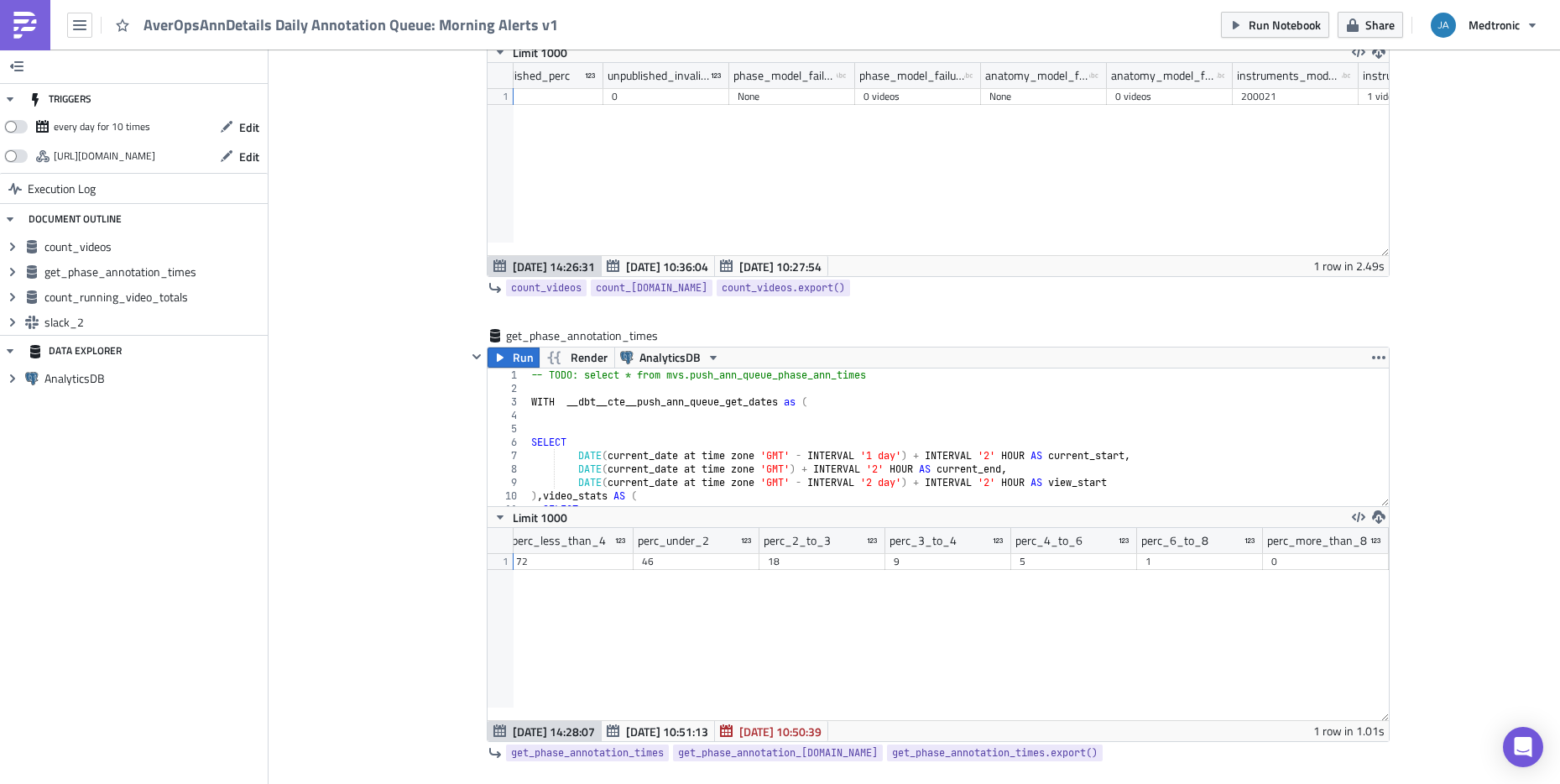
scroll to position [0, 1529]
drag, startPoint x: 1127, startPoint y: 86, endPoint x: 1284, endPoint y: 101, distance: 157.7
click at [1284, 101] on div "unpublished_invalid_perc phase_model_failure_video_ids type-text Created with S…" at bounding box center [938, 159] width 901 height 192
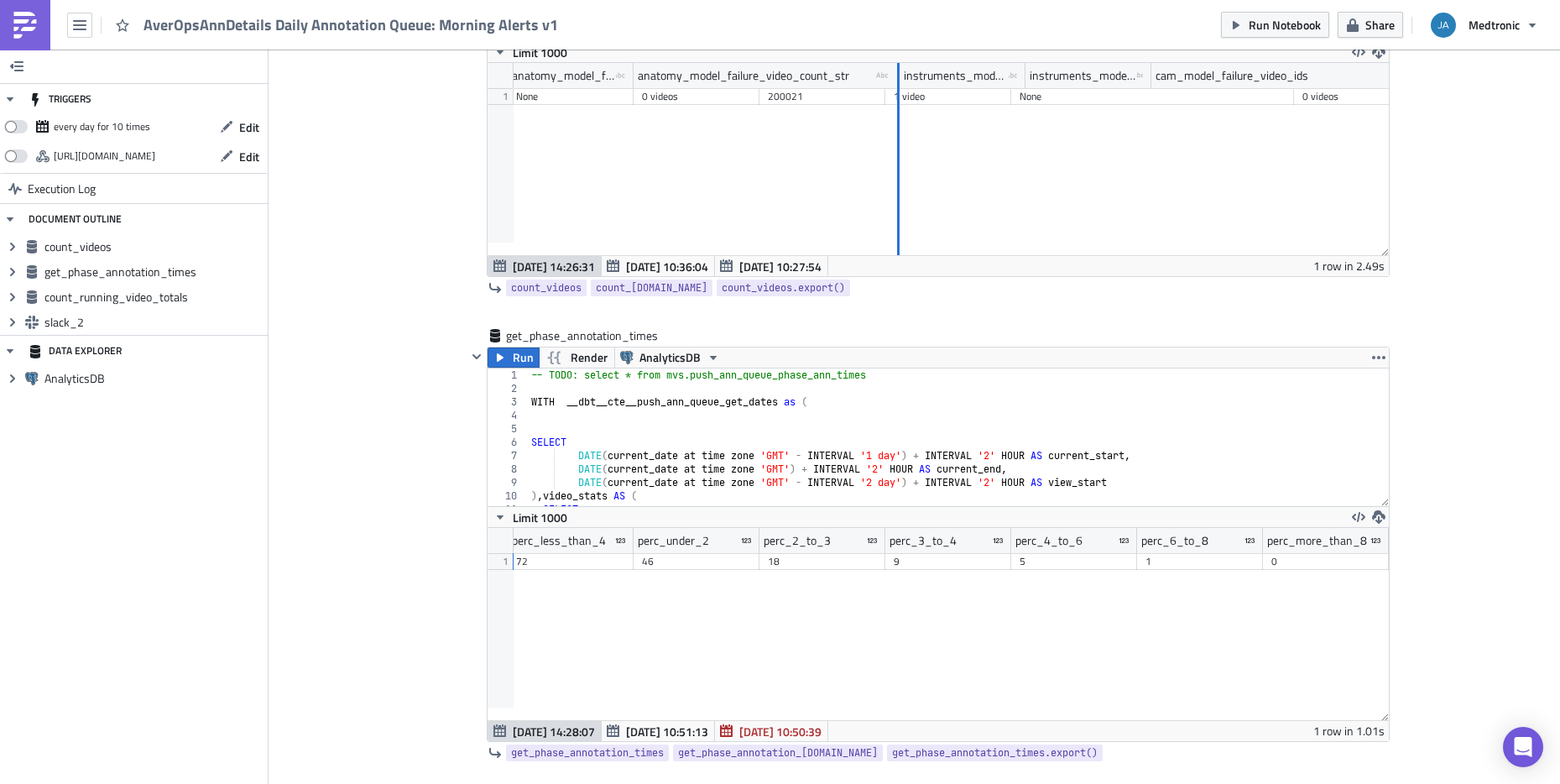
drag, startPoint x: 751, startPoint y: 73, endPoint x: 892, endPoint y: 90, distance: 142.0
click at [892, 90] on div "unpublished_invalid_perc phase_model_failure_video_ids type-text Created with S…" at bounding box center [938, 159] width 901 height 192
drag, startPoint x: 1015, startPoint y: 88, endPoint x: 1157, endPoint y: 91, distance: 142.0
click at [1157, 91] on div "unpublished_invalid_perc phase_model_failure_video_ids type-text Created with S…" at bounding box center [938, 159] width 901 height 192
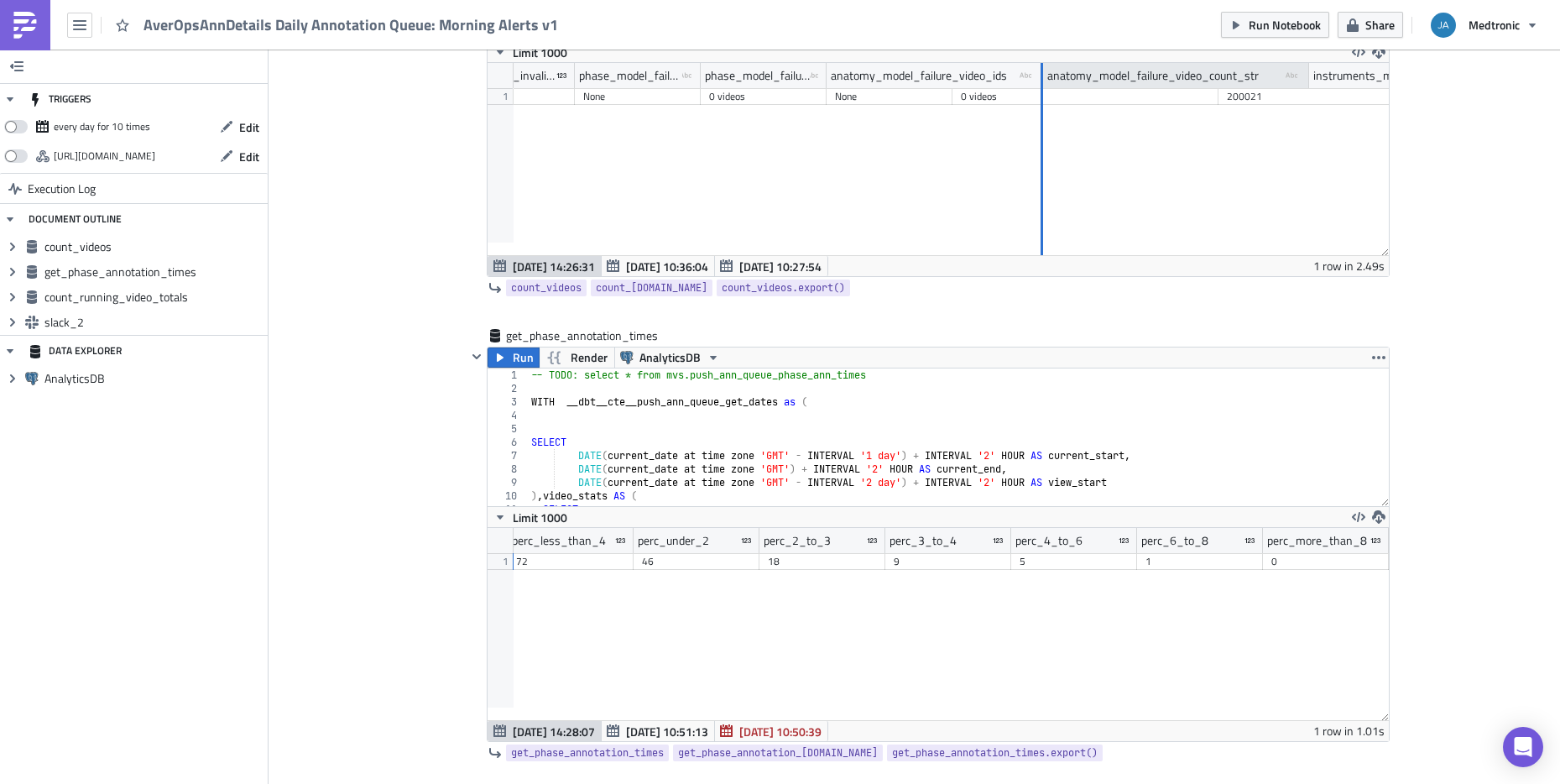
drag, startPoint x: 945, startPoint y: 85, endPoint x: 1037, endPoint y: 86, distance: 92.0
click at [1041, 86] on div at bounding box center [1042, 76] width 3 height 26
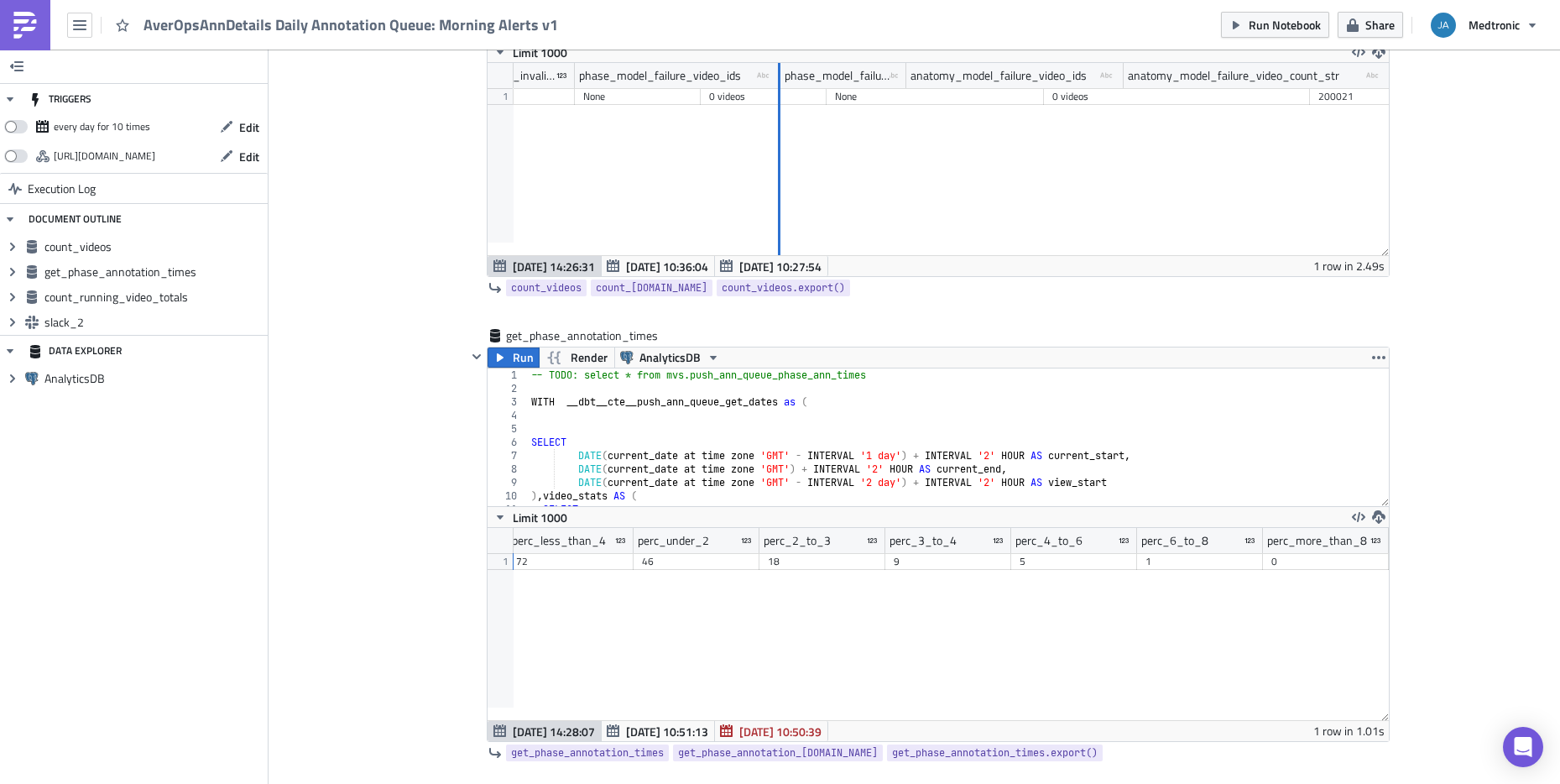
drag, startPoint x: 692, startPoint y: 84, endPoint x: 846, endPoint y: 118, distance: 157.7
click at [778, 96] on div "qa_video_perc retro_qa_video_perc unpublished_perc unpublished_invalid_perc pha…" at bounding box center [938, 159] width 901 height 192
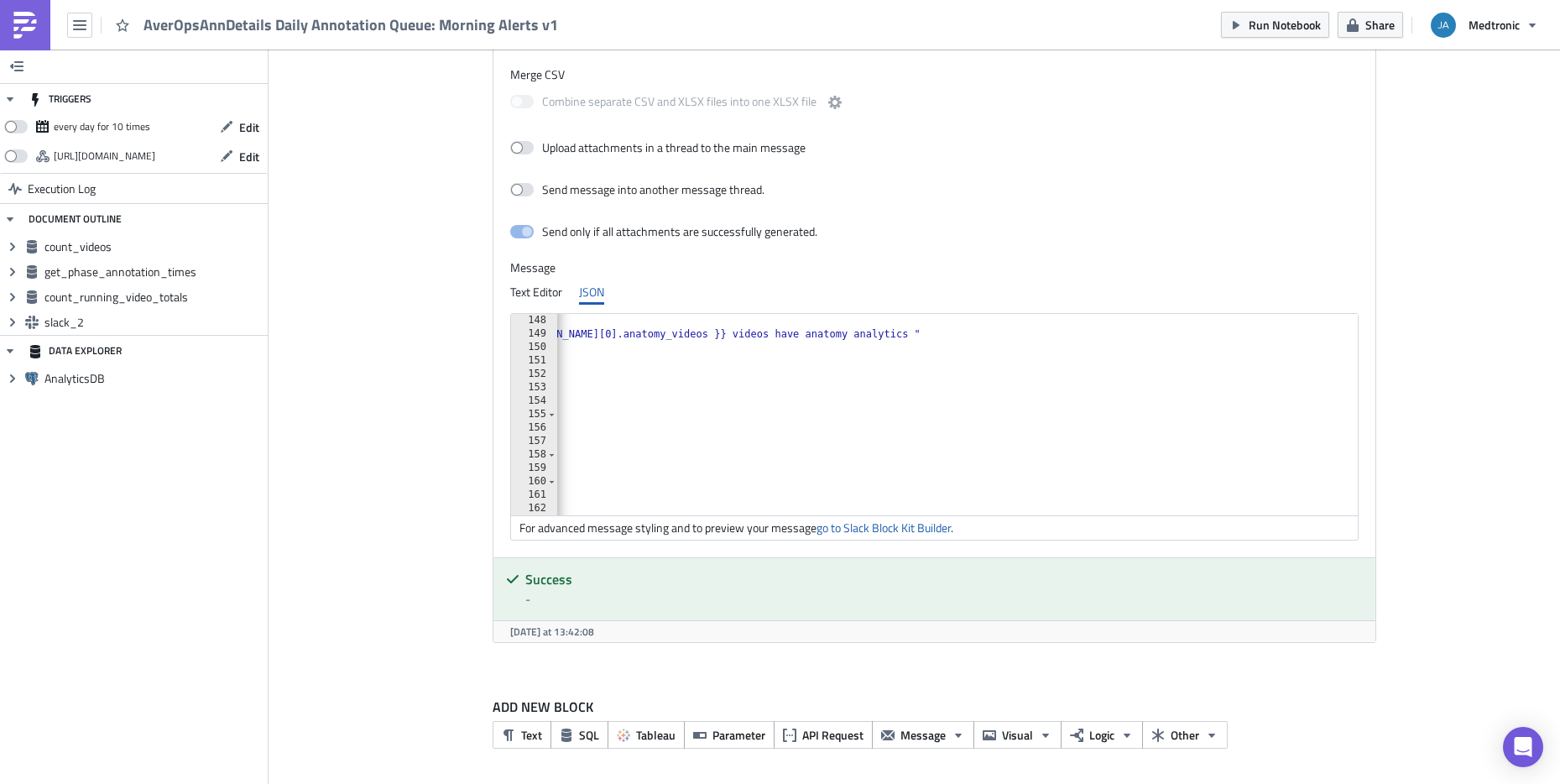
type textarea "]"
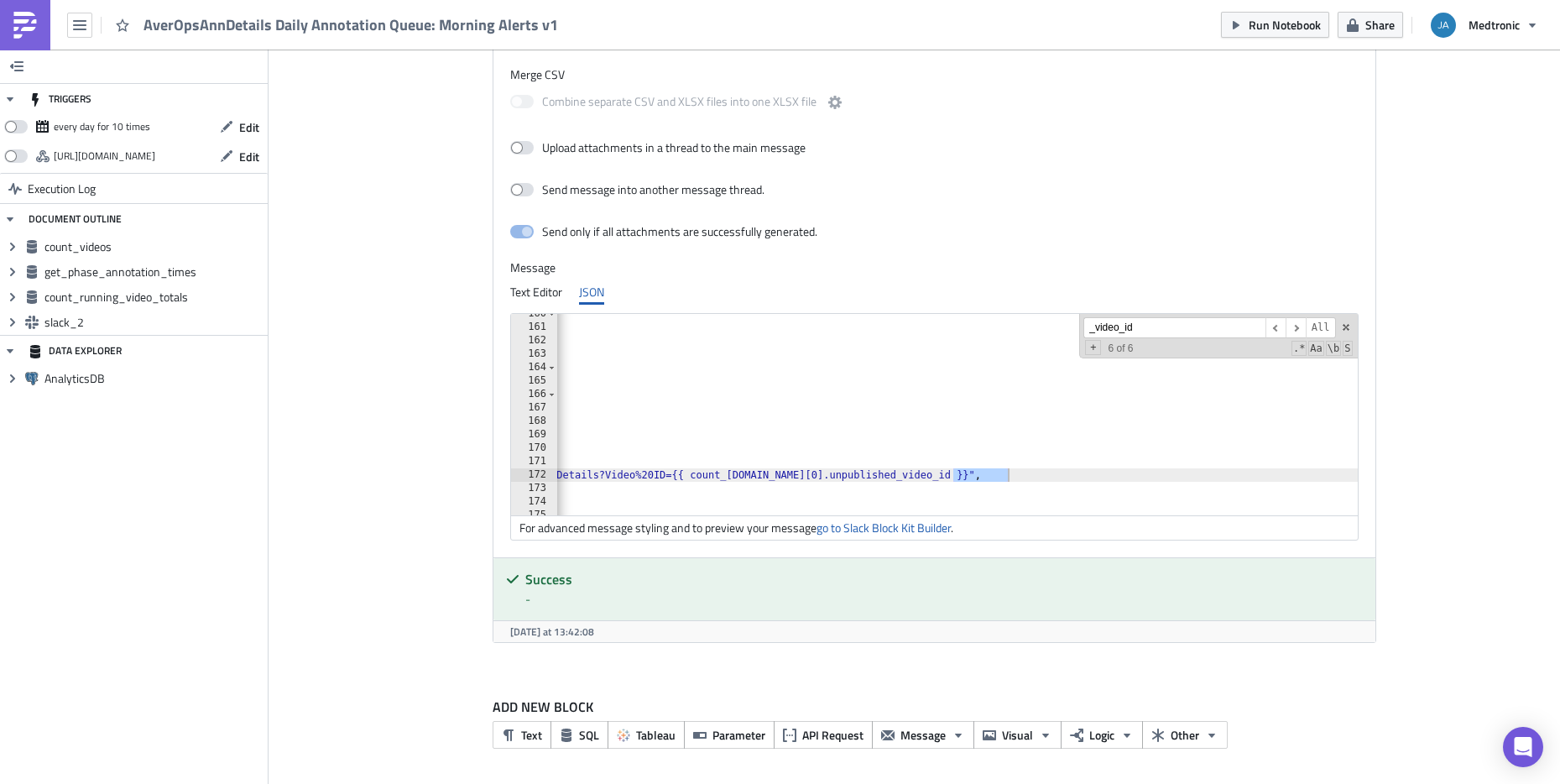
type input "_video_id"
click at [1291, 325] on span "​" at bounding box center [1295, 327] width 20 height 21
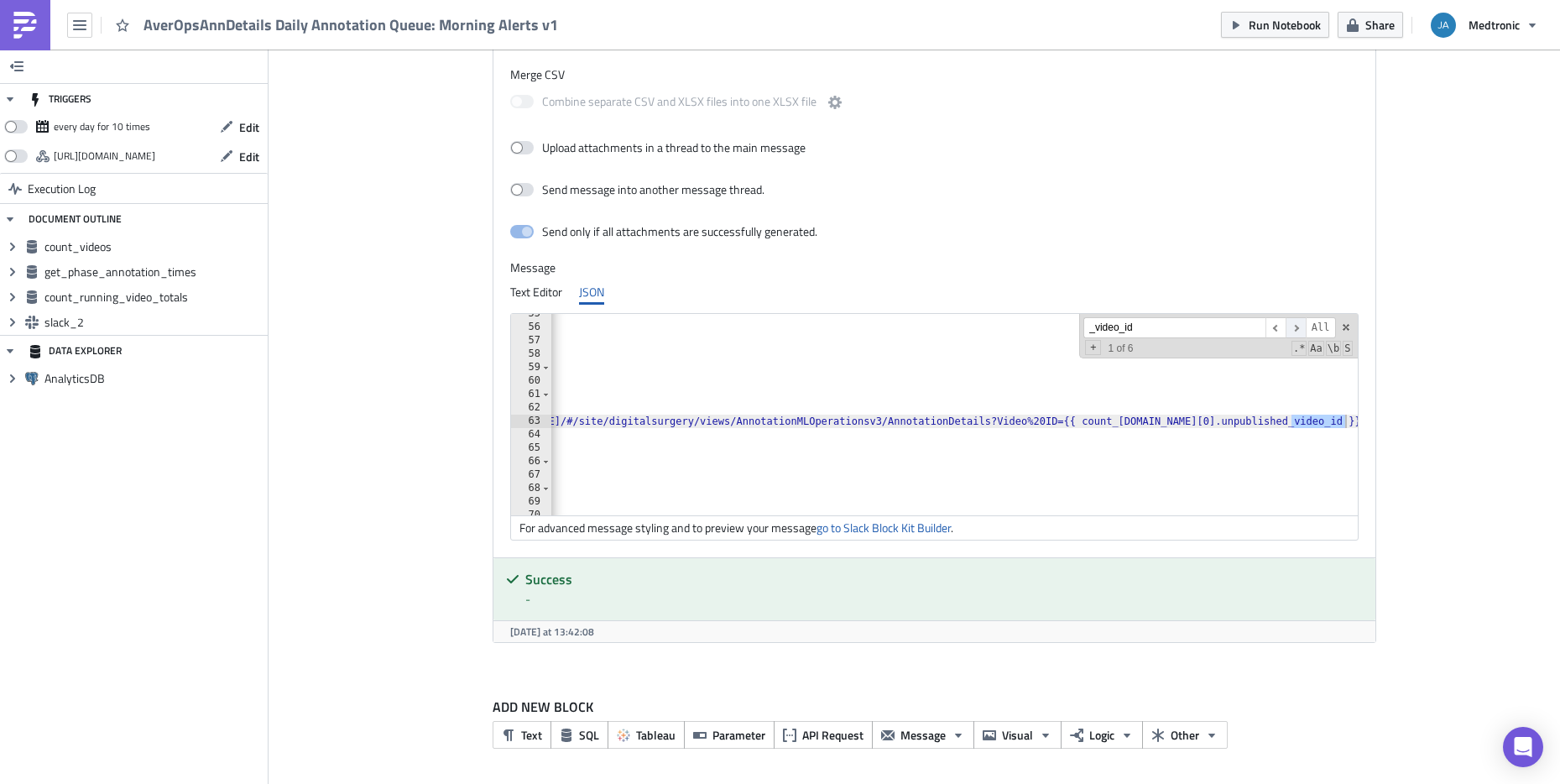
click at [1294, 328] on span "​" at bounding box center [1295, 327] width 20 height 21
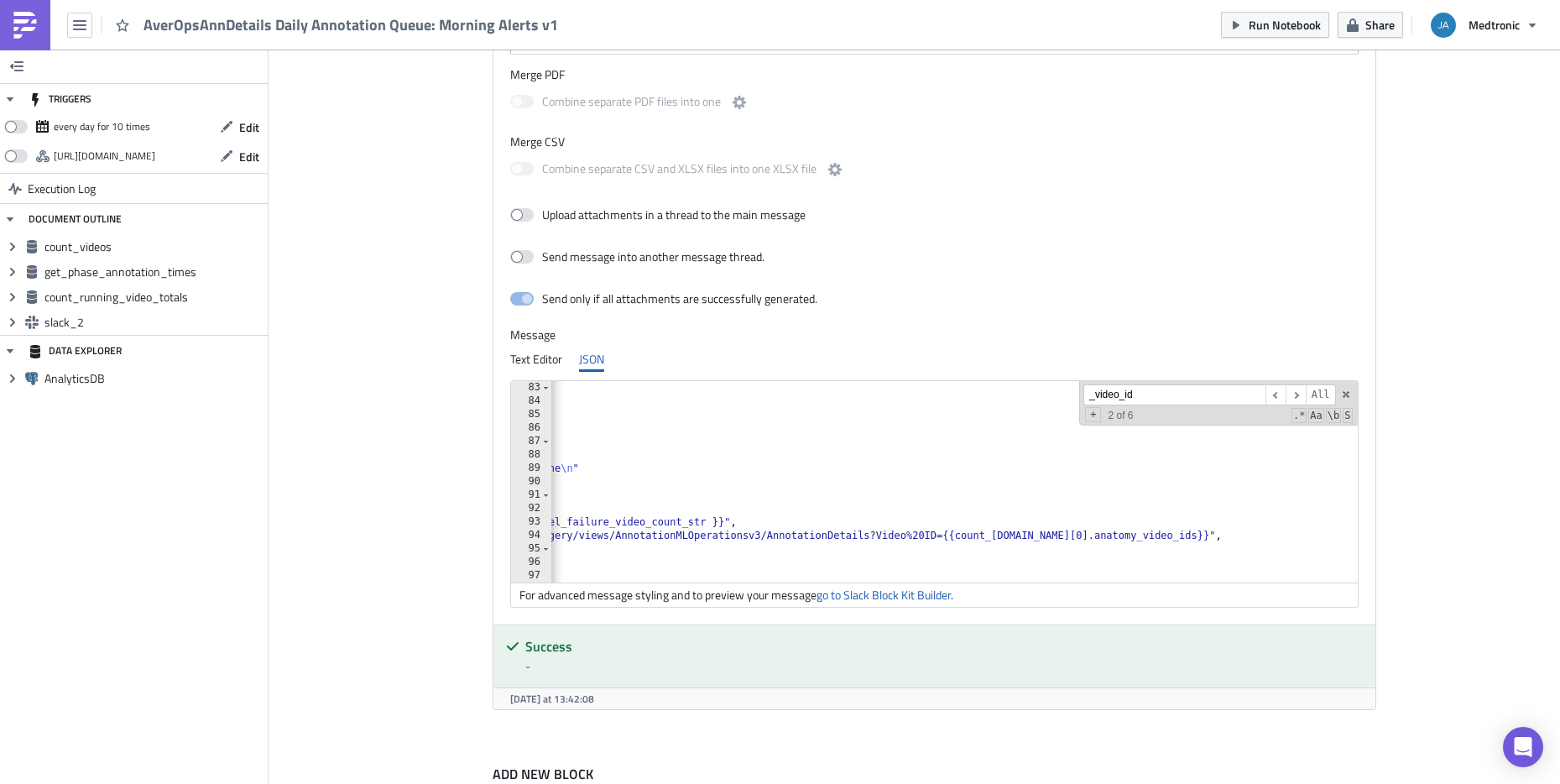
scroll to position [1201, 0]
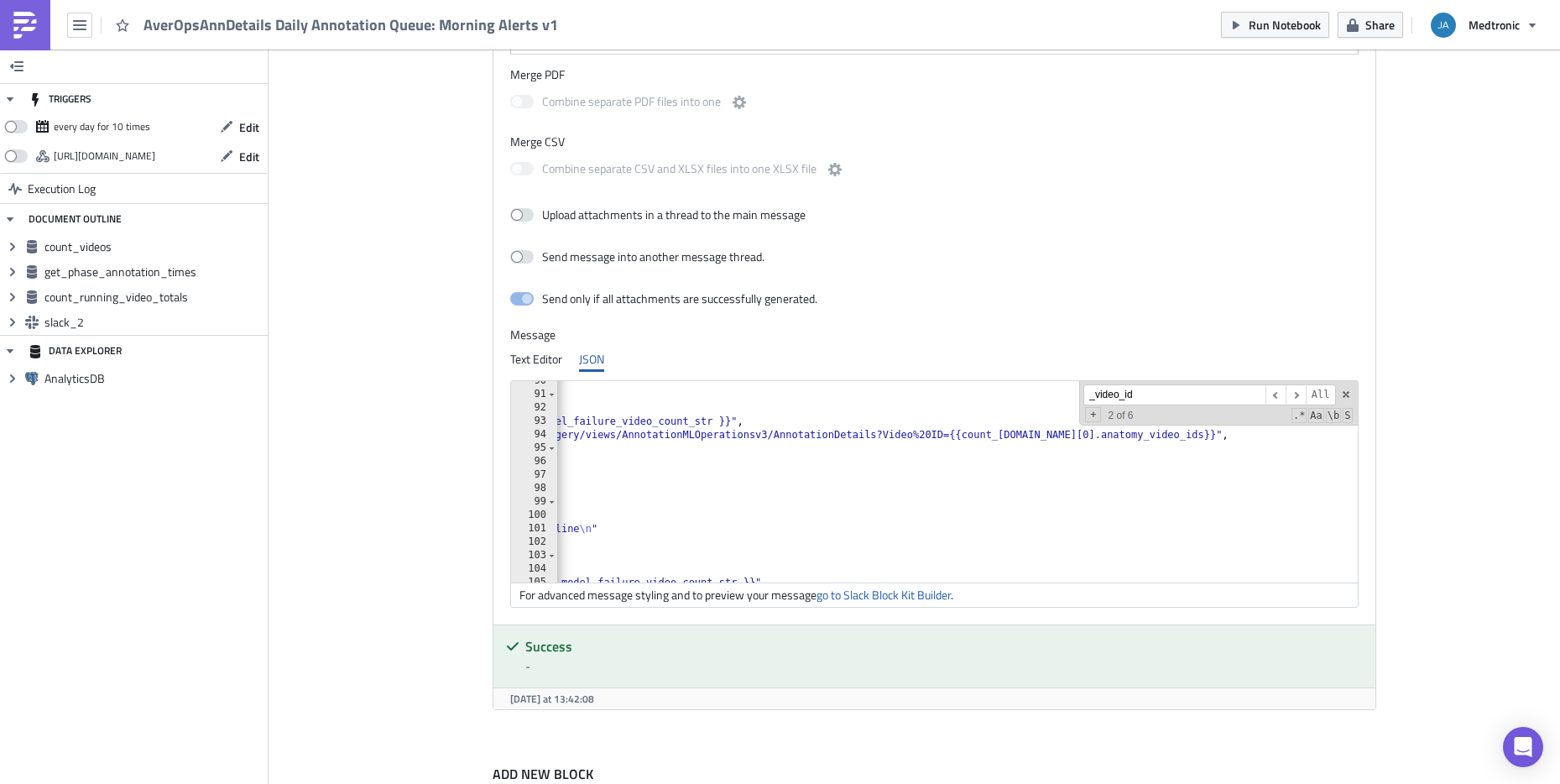
paste textarea "phase_model_failure"
drag, startPoint x: 1179, startPoint y: 435, endPoint x: 1156, endPoint y: 434, distance: 23.0
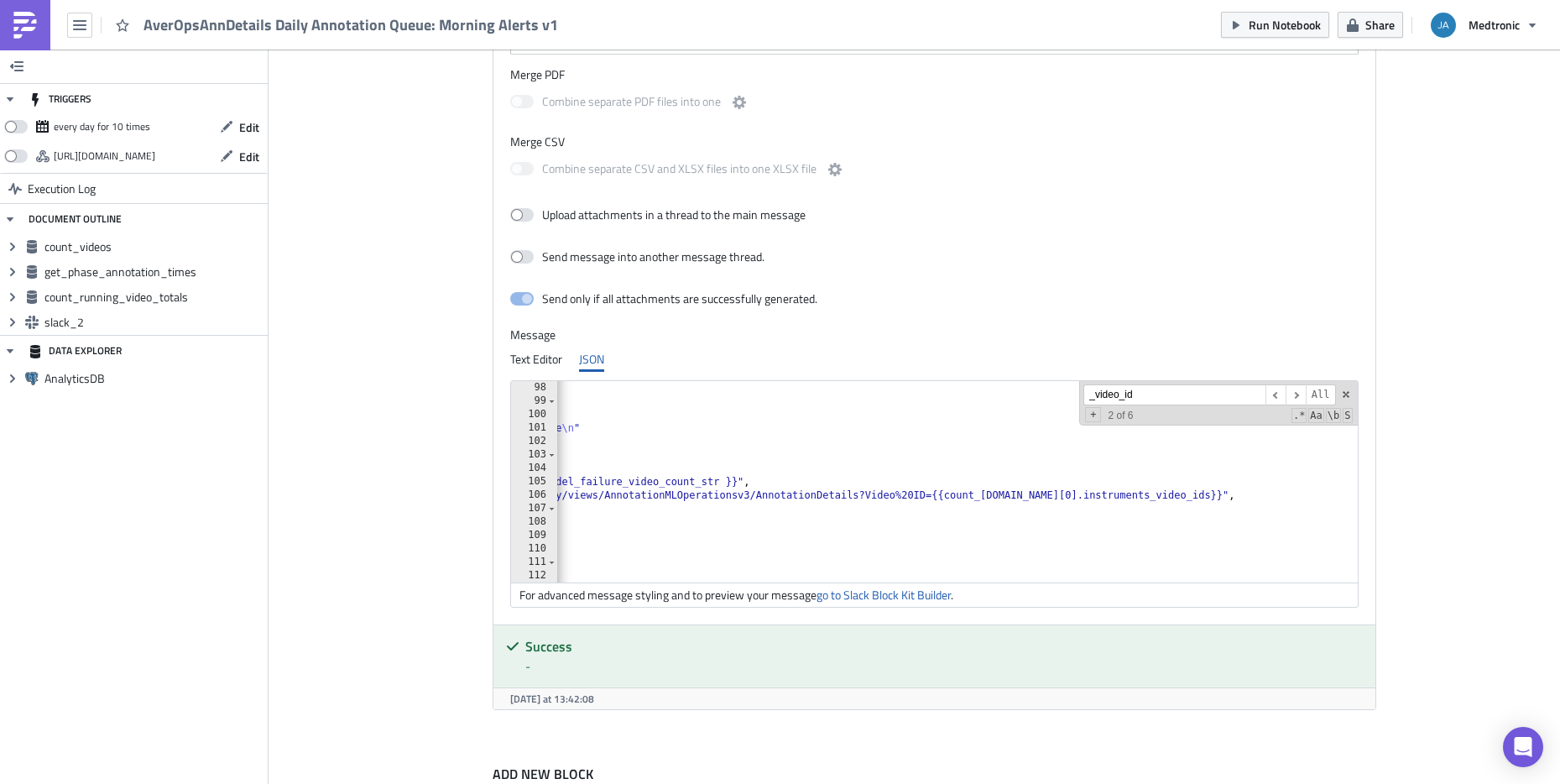
scroll to position [1302, 0]
drag, startPoint x: 1201, startPoint y: 494, endPoint x: 1264, endPoint y: 495, distance: 63.0
paste textarea "model_failure_"
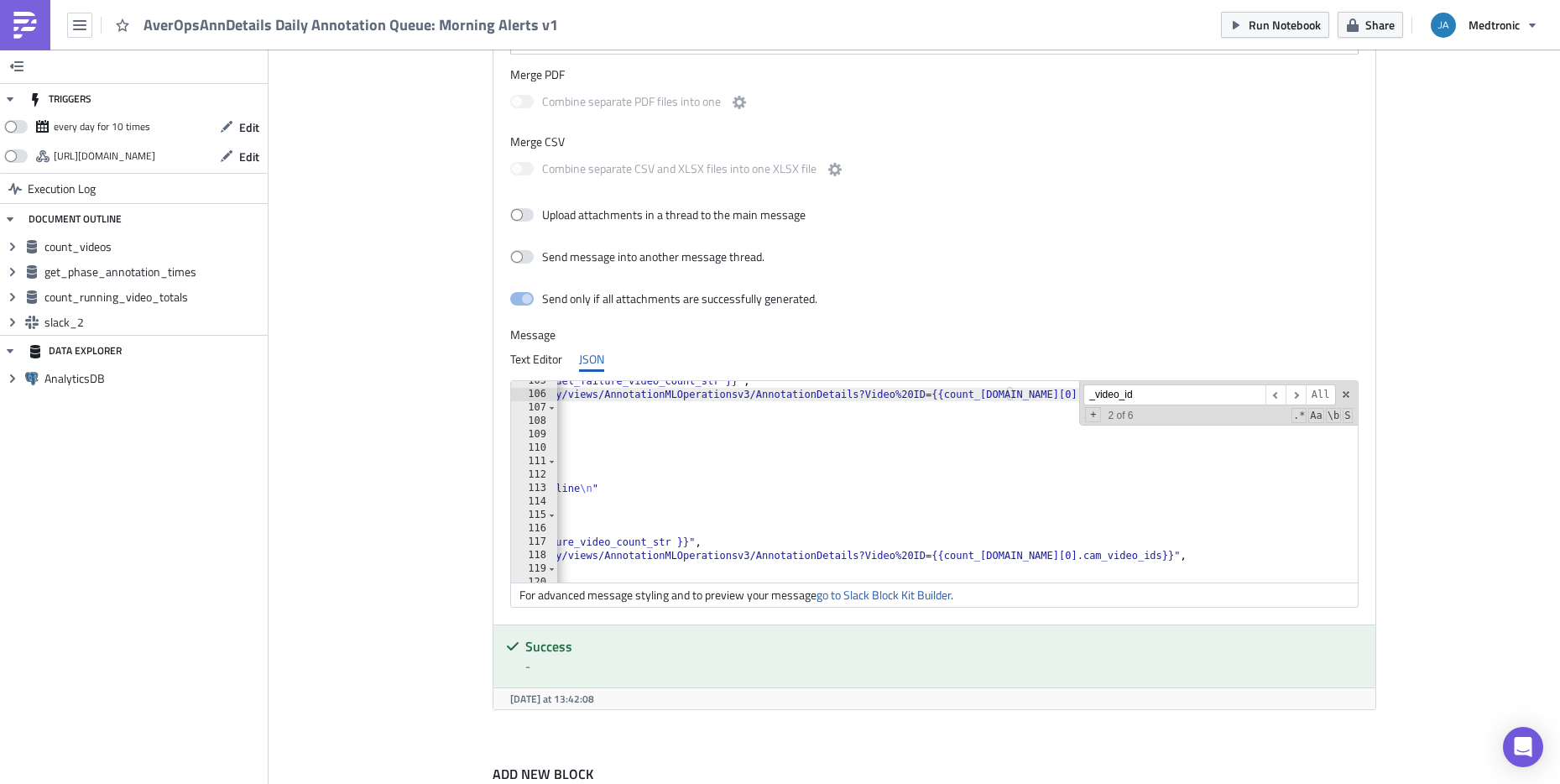
scroll to position [1403, 0]
drag, startPoint x: 1154, startPoint y: 553, endPoint x: 1213, endPoint y: 550, distance: 59.1
paste textarea "model_failure_"
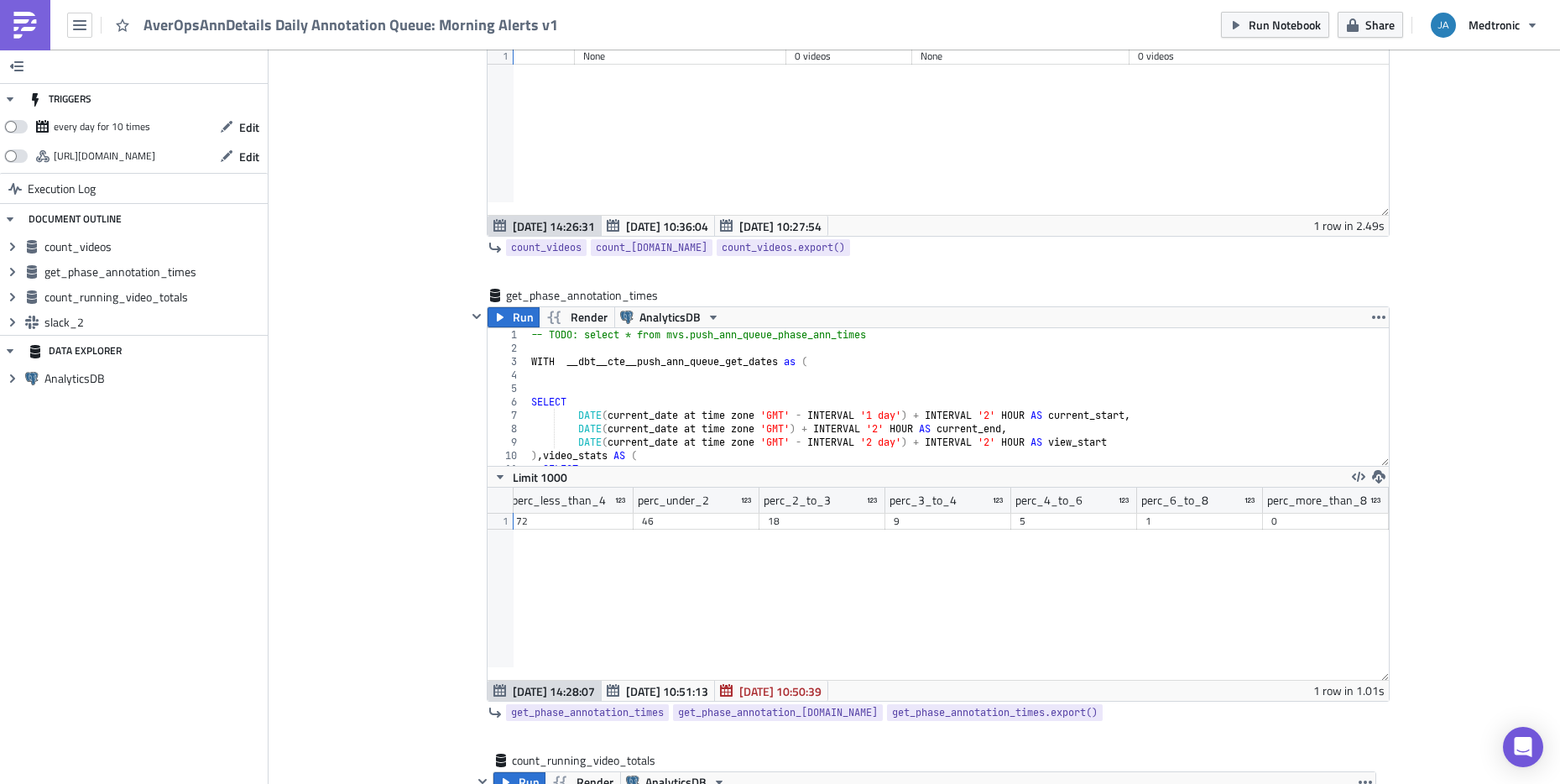
scroll to position [451, 0]
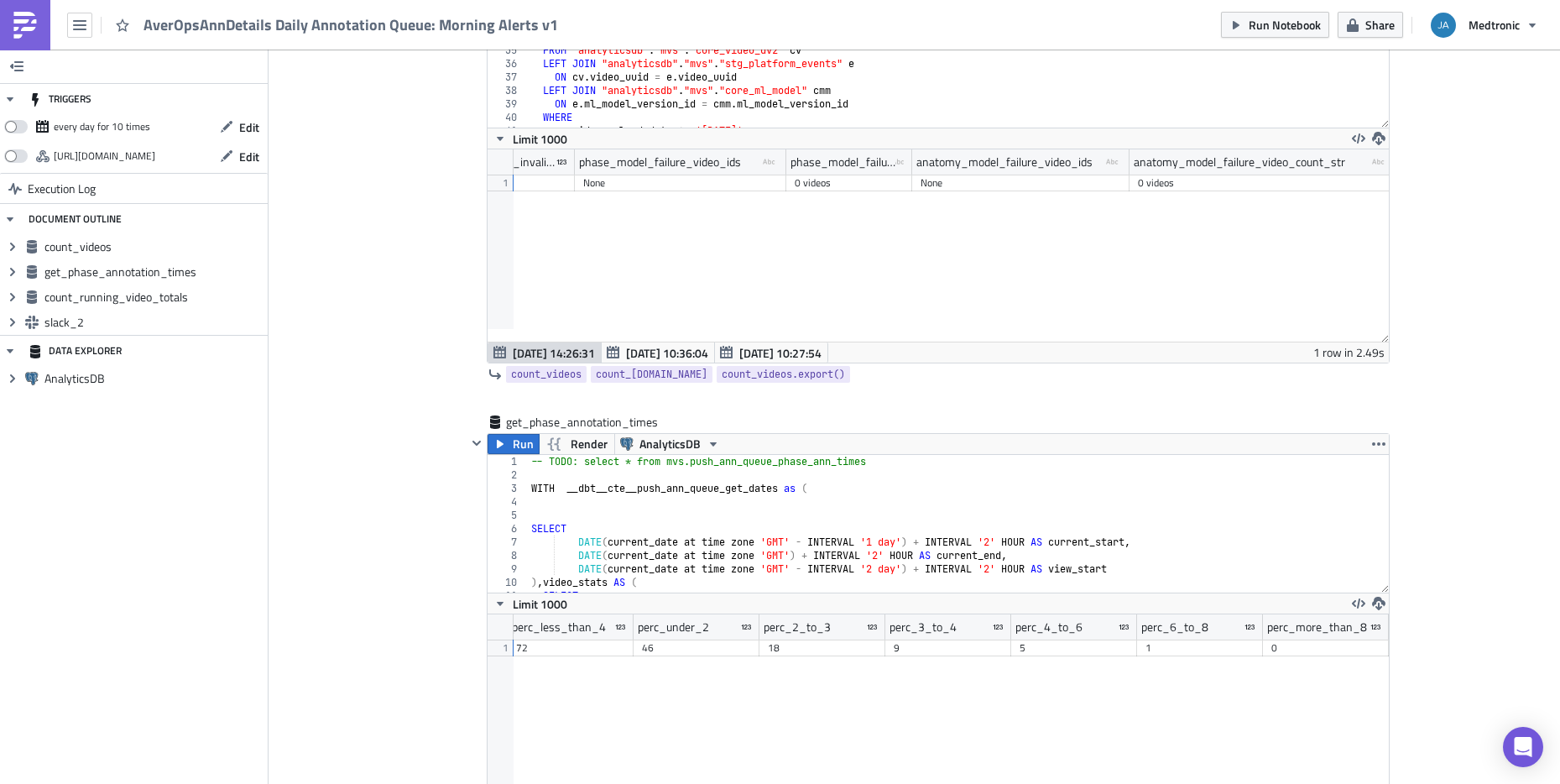
type textarea ""url": "https://[DOMAIN_NAME]/#/site/digitalsurgery/views/AnnotationMLOperation…"
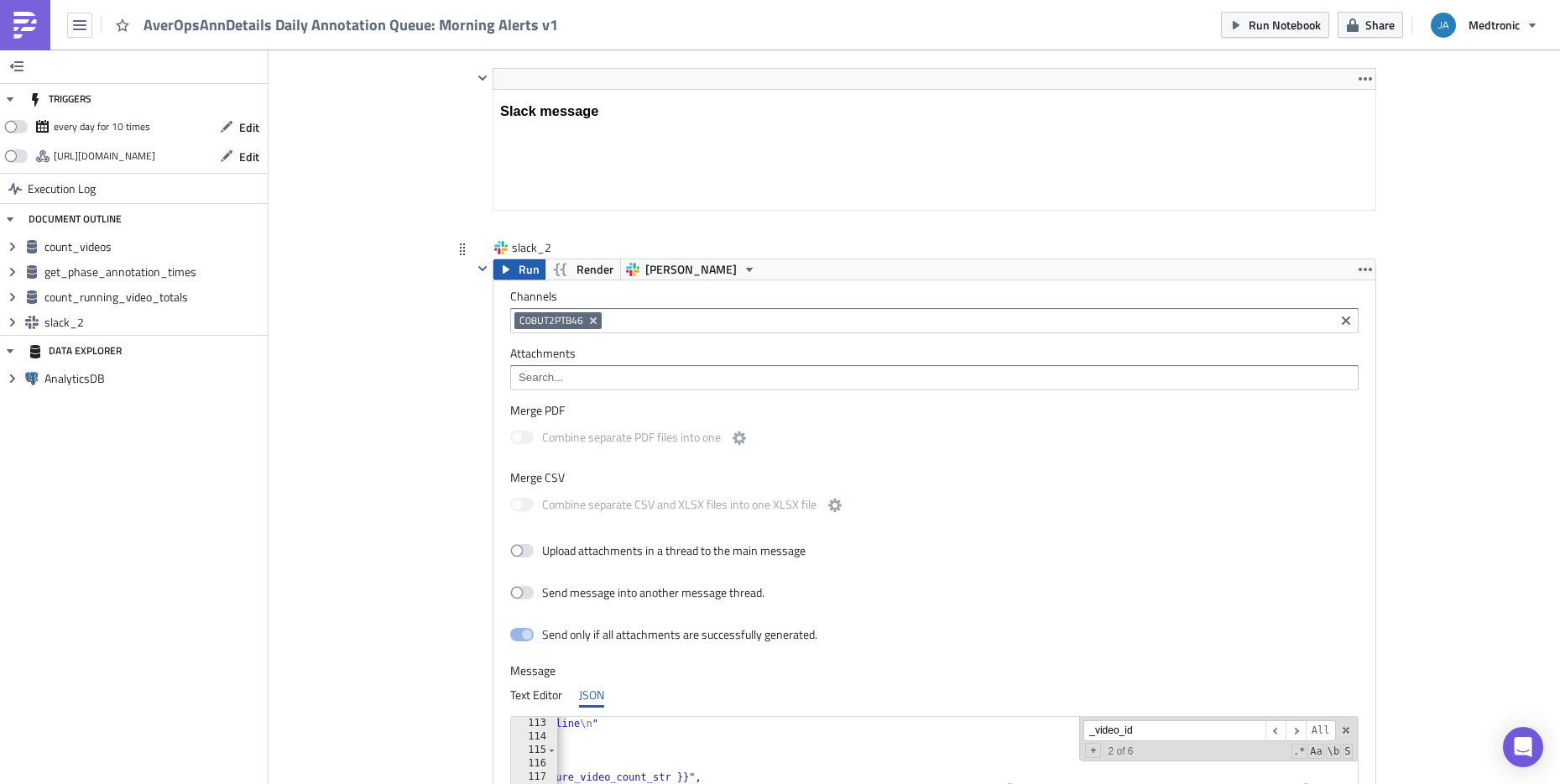
click at [503, 269] on icon "button" at bounding box center [506, 270] width 7 height 9
